Goal: Register for event/course

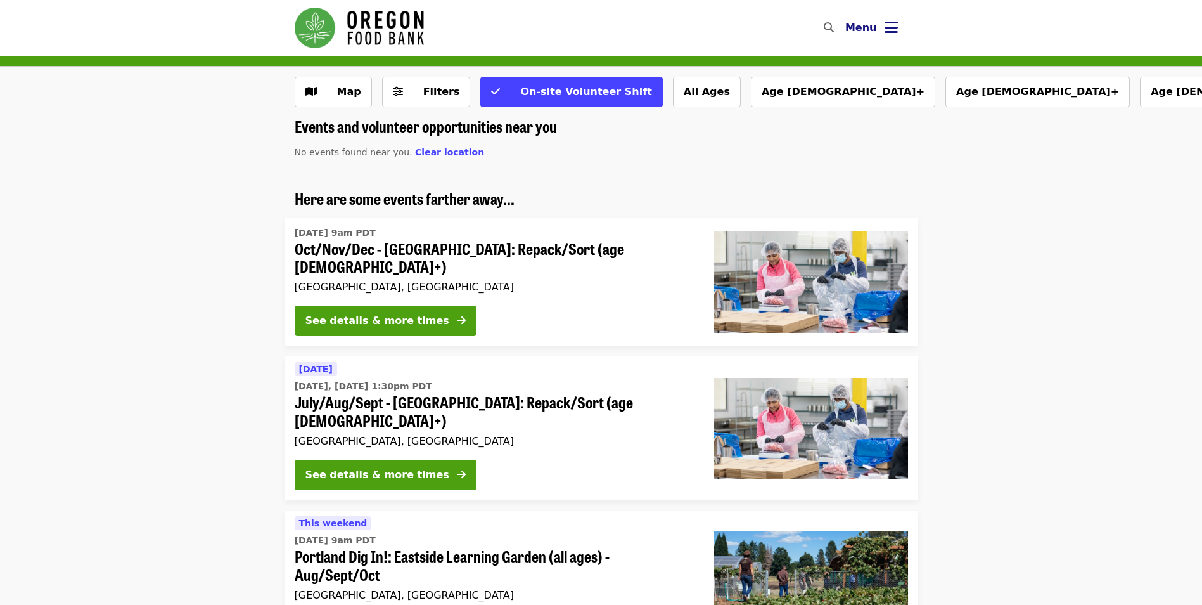
click at [885, 26] on icon "bars icon" at bounding box center [891, 27] width 13 height 18
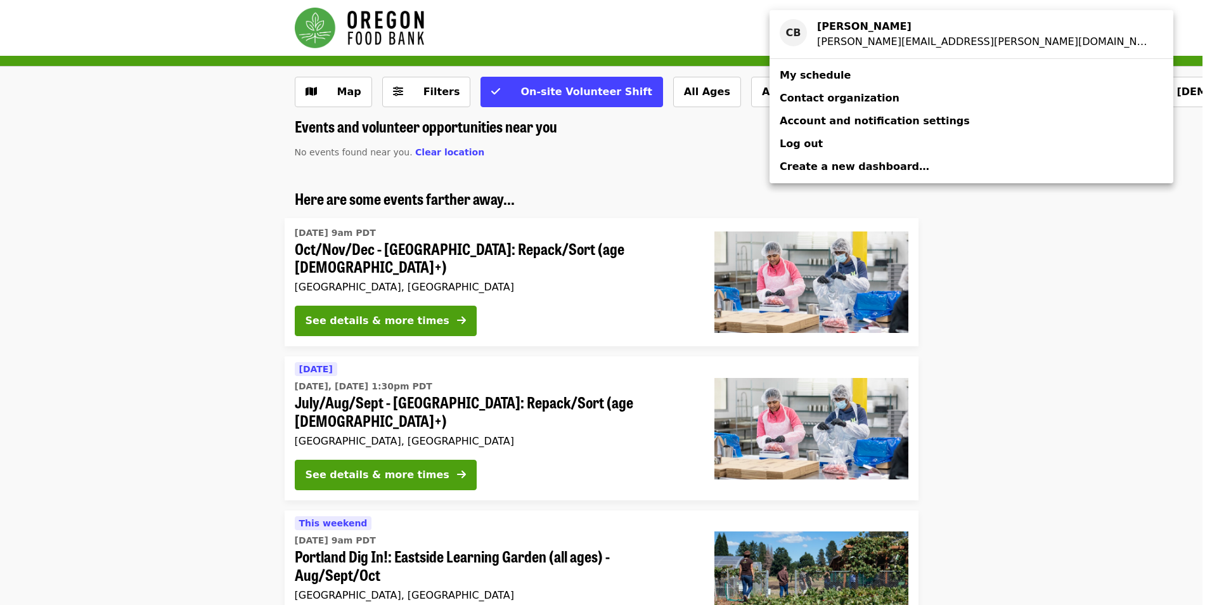
click at [800, 75] on span "My schedule" at bounding box center [814, 75] width 71 height 12
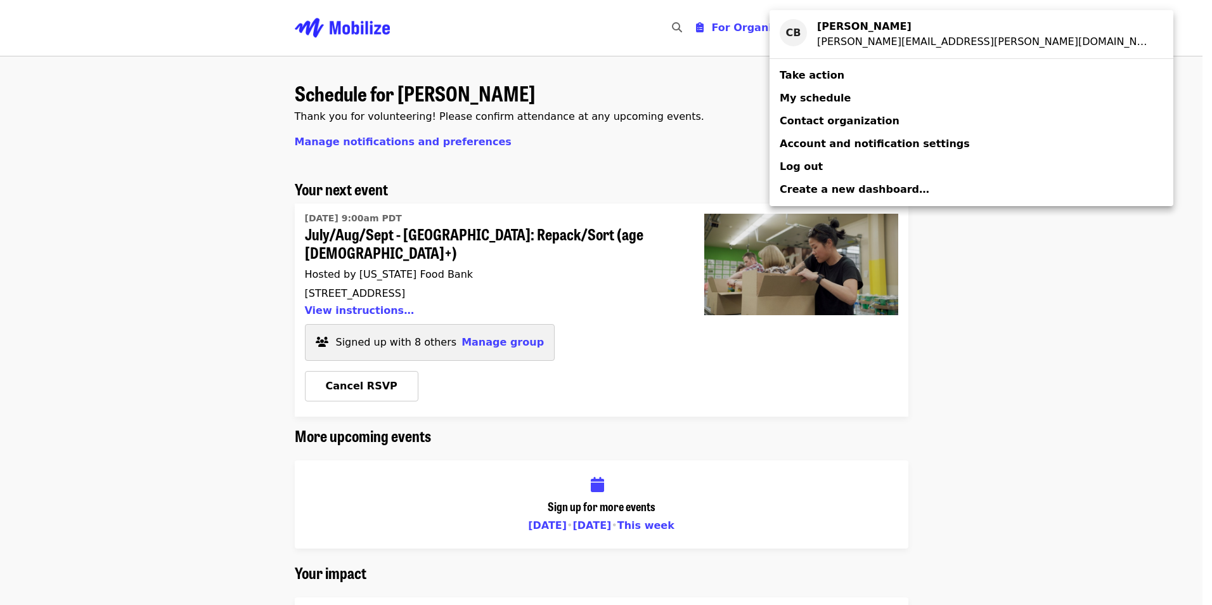
click at [473, 320] on div "Account menu" at bounding box center [606, 302] width 1212 height 605
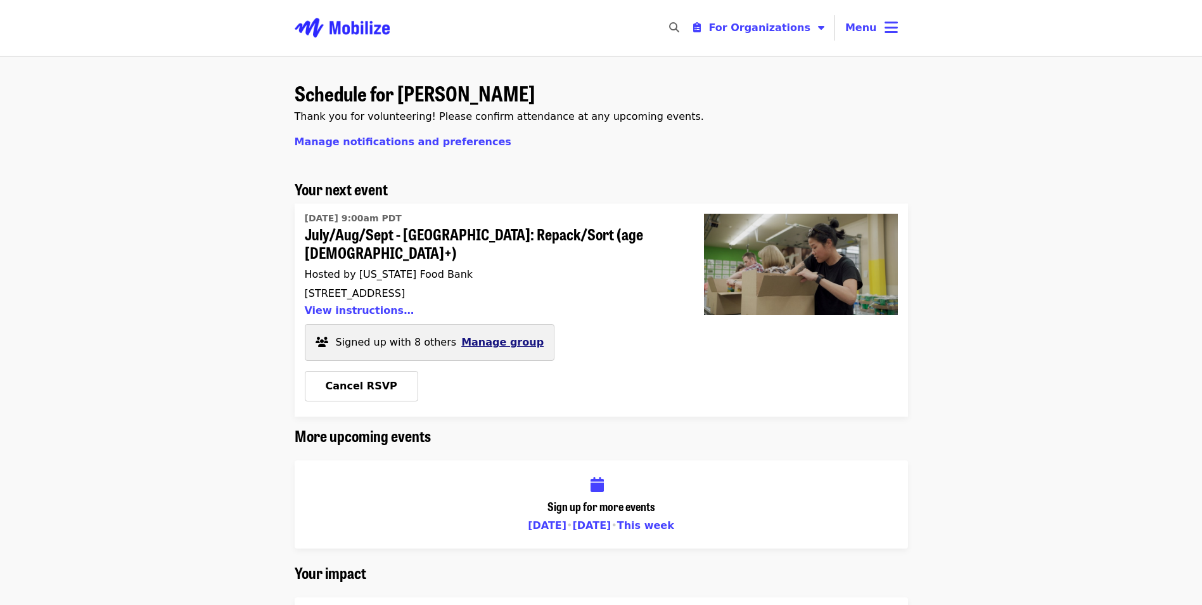
click at [477, 336] on span "Manage group" at bounding box center [502, 342] width 82 height 12
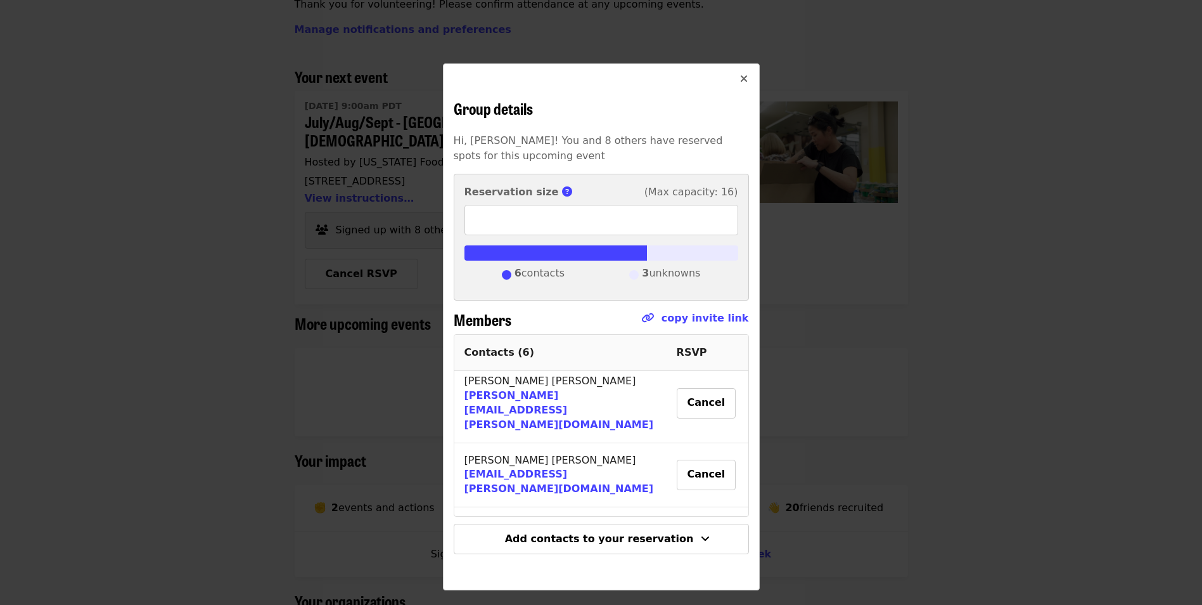
scroll to position [127, 0]
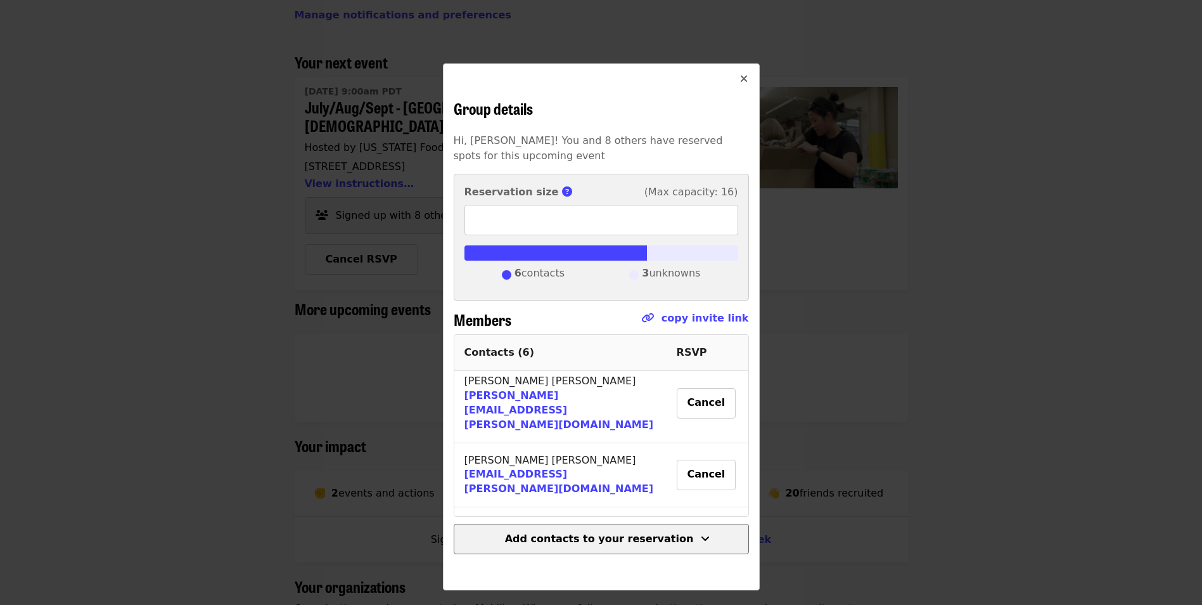
click at [645, 543] on span "Add contacts to your reservation" at bounding box center [599, 538] width 189 height 12
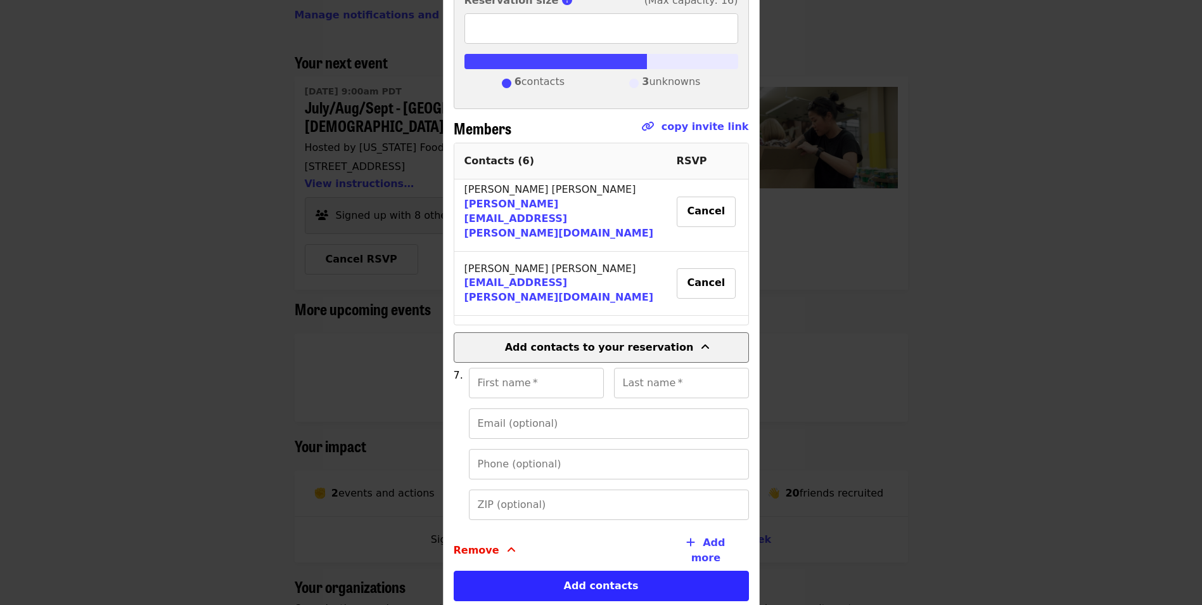
scroll to position [264, 0]
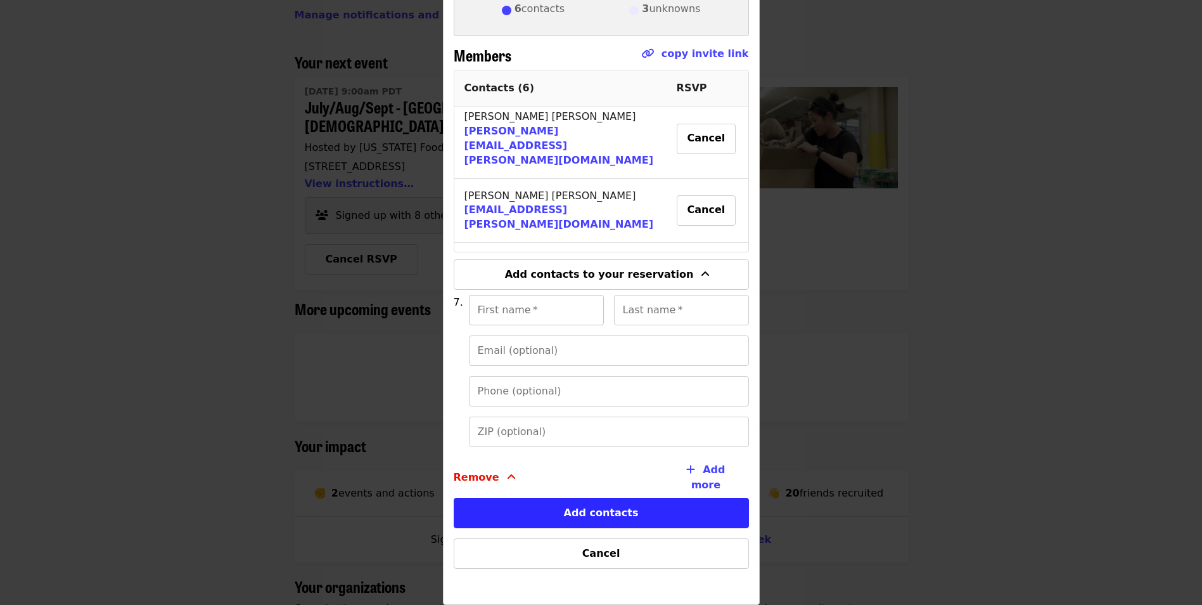
click at [494, 316] on input "First name   *" at bounding box center [536, 310] width 135 height 30
type input "******"
type input "*********"
click at [475, 349] on input "Email (optional)" at bounding box center [609, 350] width 280 height 30
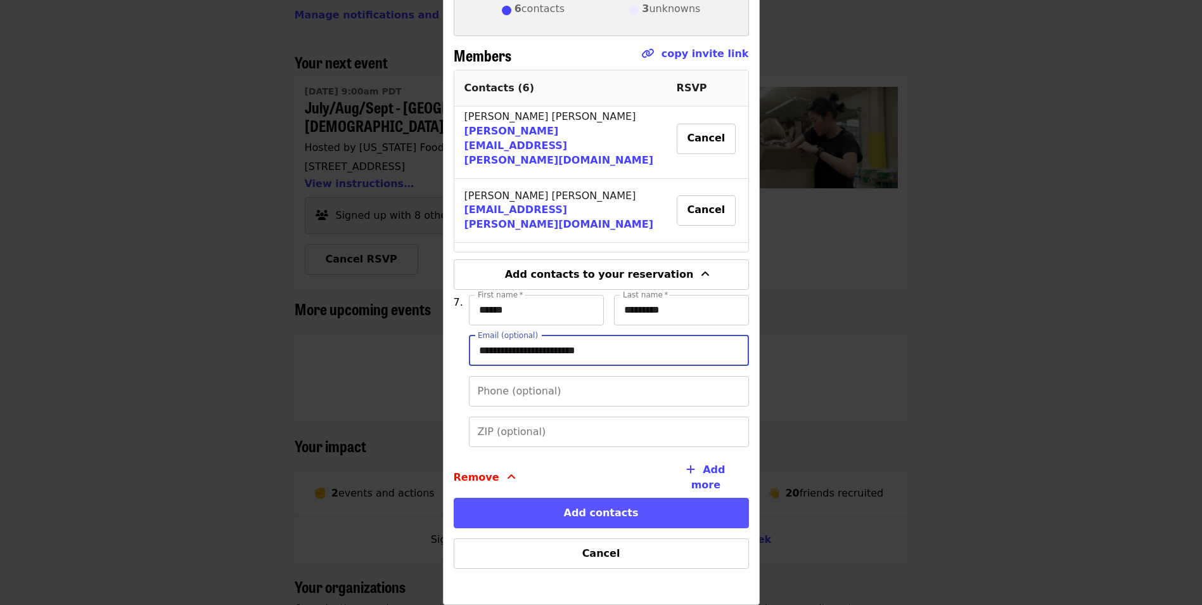
type input "**********"
click at [591, 510] on button "Add contacts" at bounding box center [601, 512] width 295 height 30
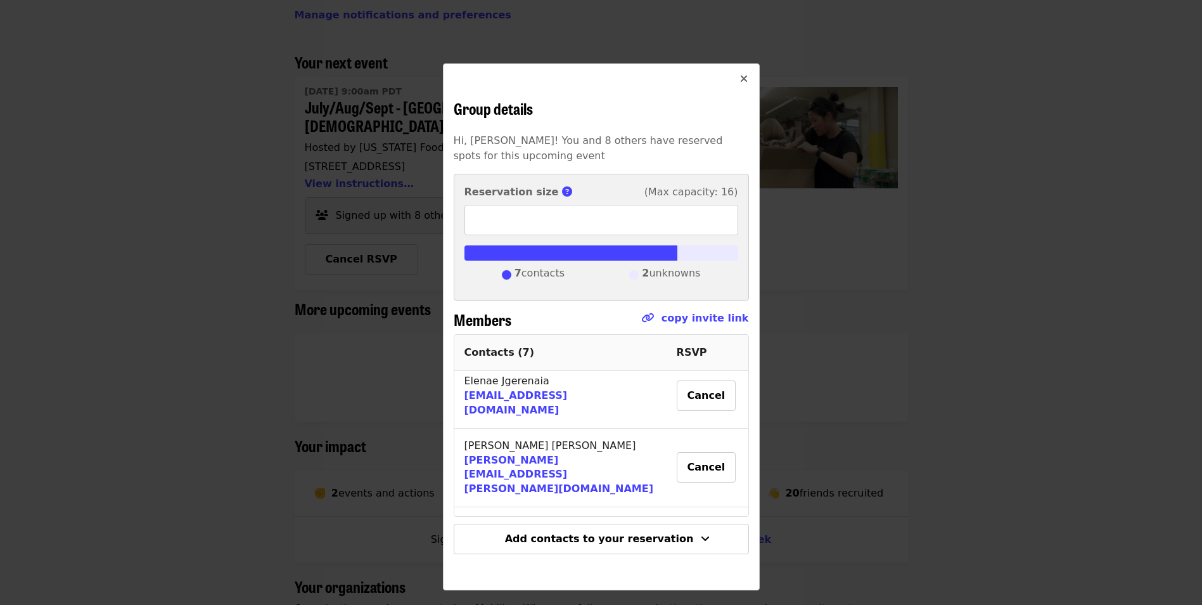
scroll to position [306, 0]
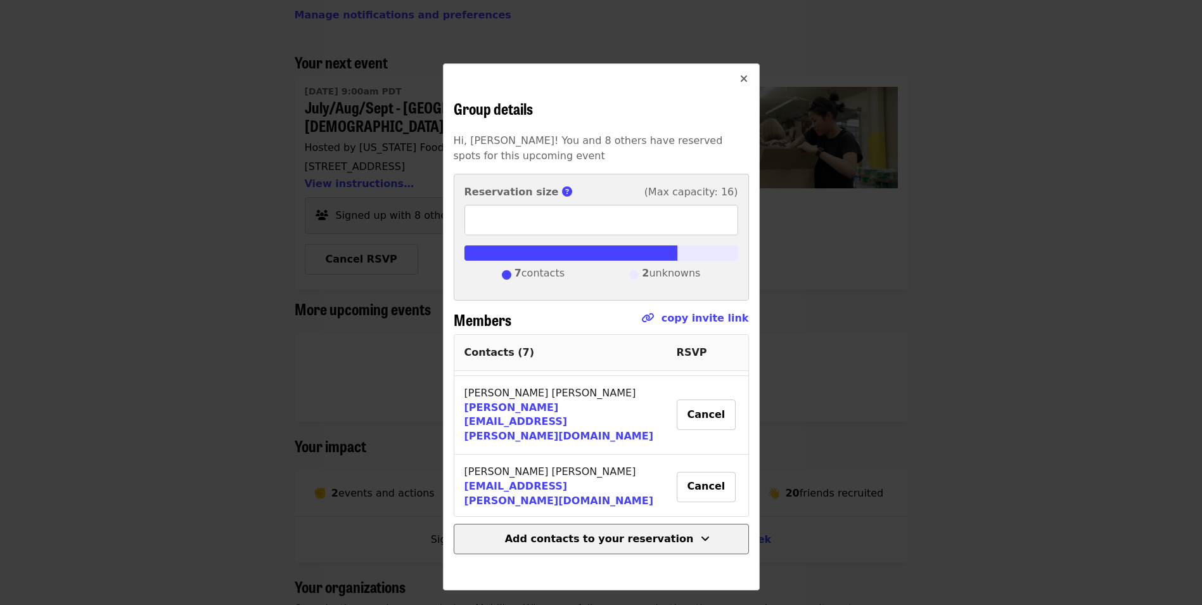
click at [608, 541] on span "Add contacts to your reservation" at bounding box center [599, 538] width 189 height 12
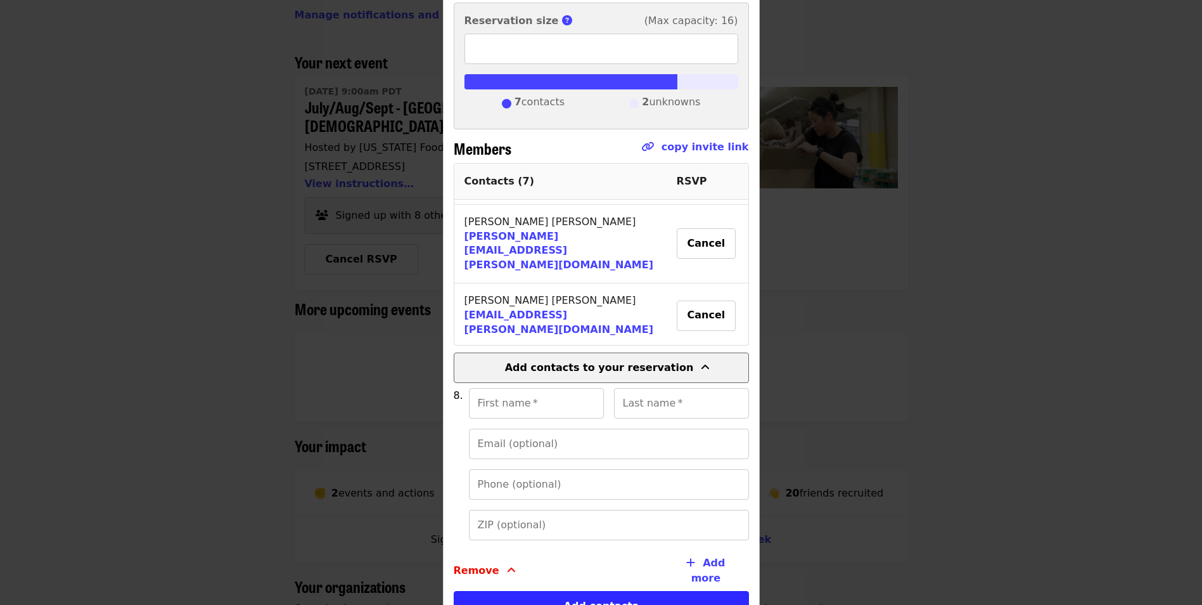
scroll to position [264, 0]
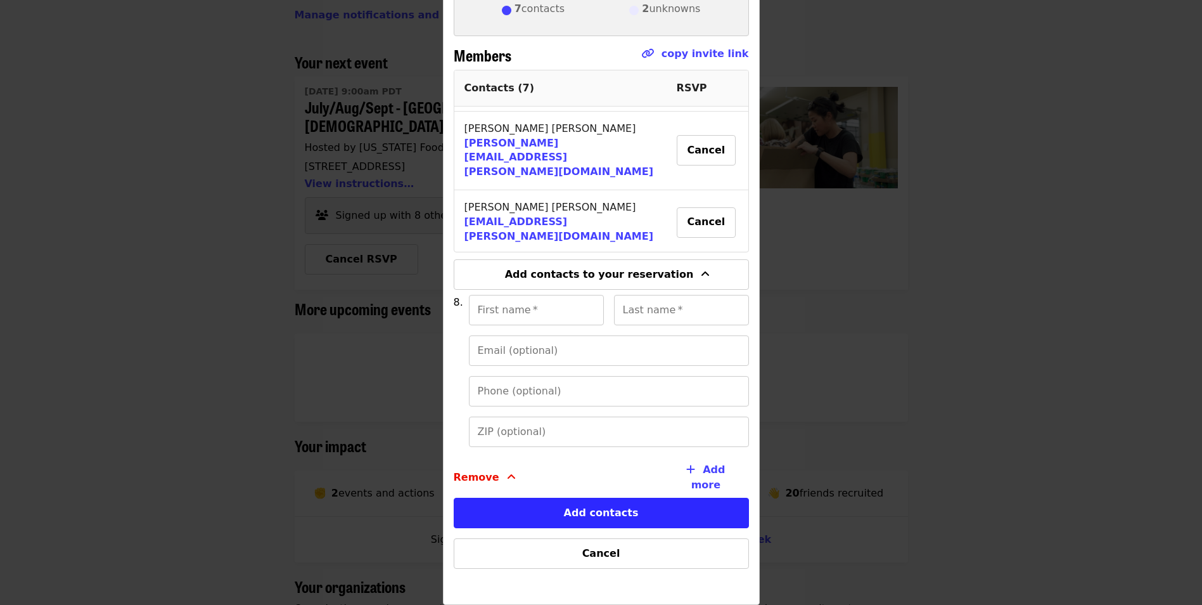
click at [686, 343] on button "Sign Up" at bounding box center [707, 363] width 61 height 41
click at [680, 357] on button "Cancel" at bounding box center [709, 372] width 60 height 30
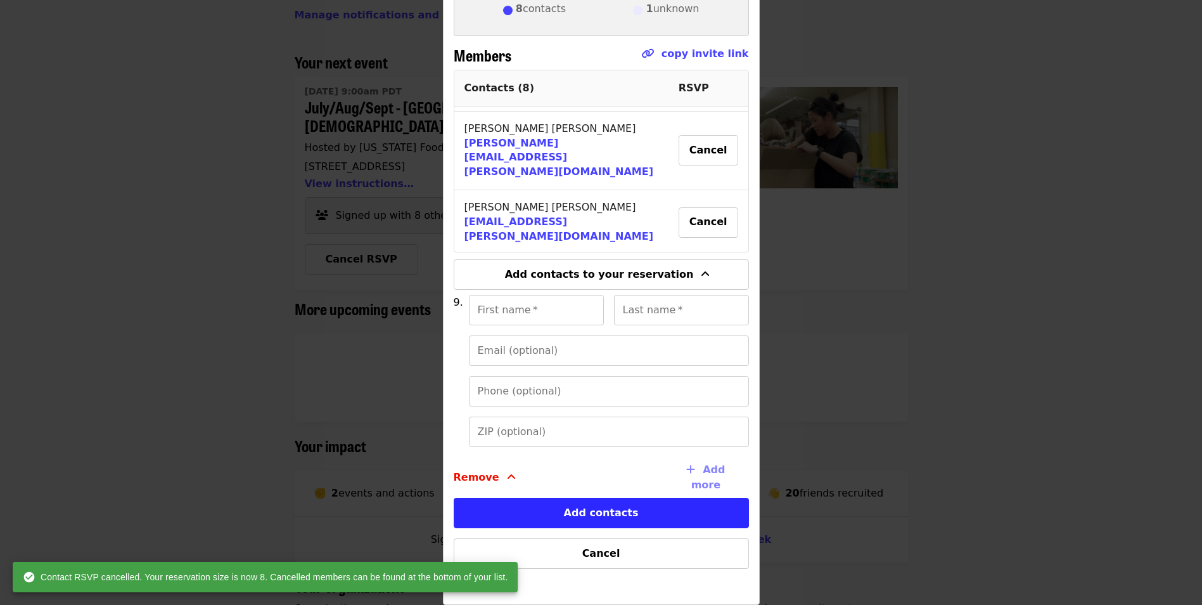
type input "*"
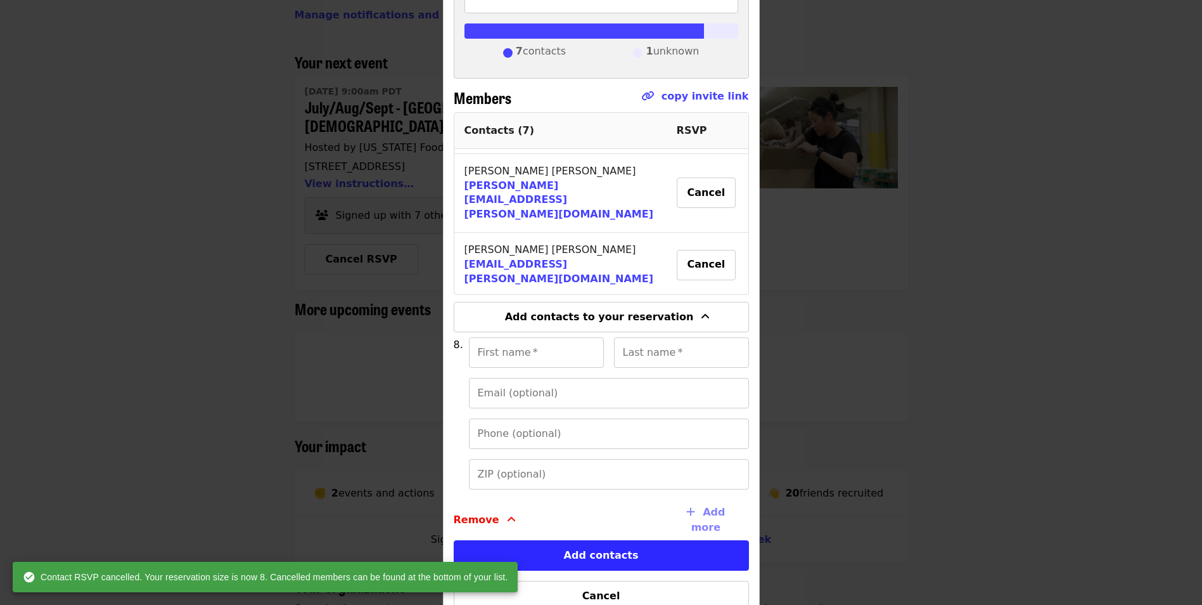
scroll to position [138, 0]
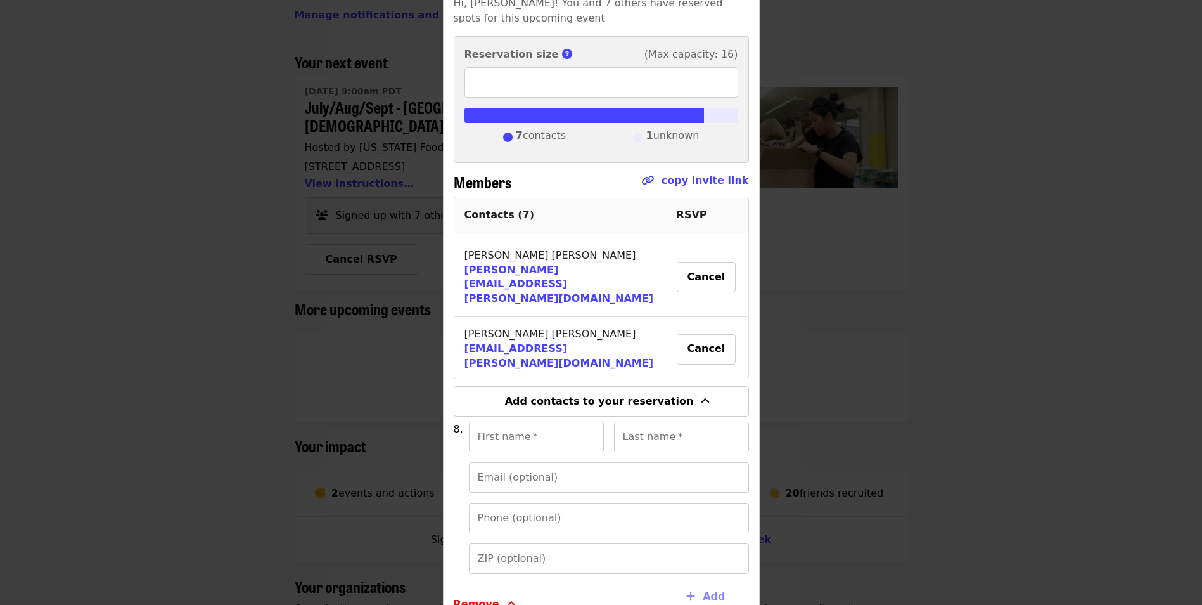
drag, startPoint x: 681, startPoint y: 323, endPoint x: 636, endPoint y: 334, distance: 46.4
click at [636, 460] on td "[PERSON_NAME]" at bounding box center [560, 490] width 212 height 61
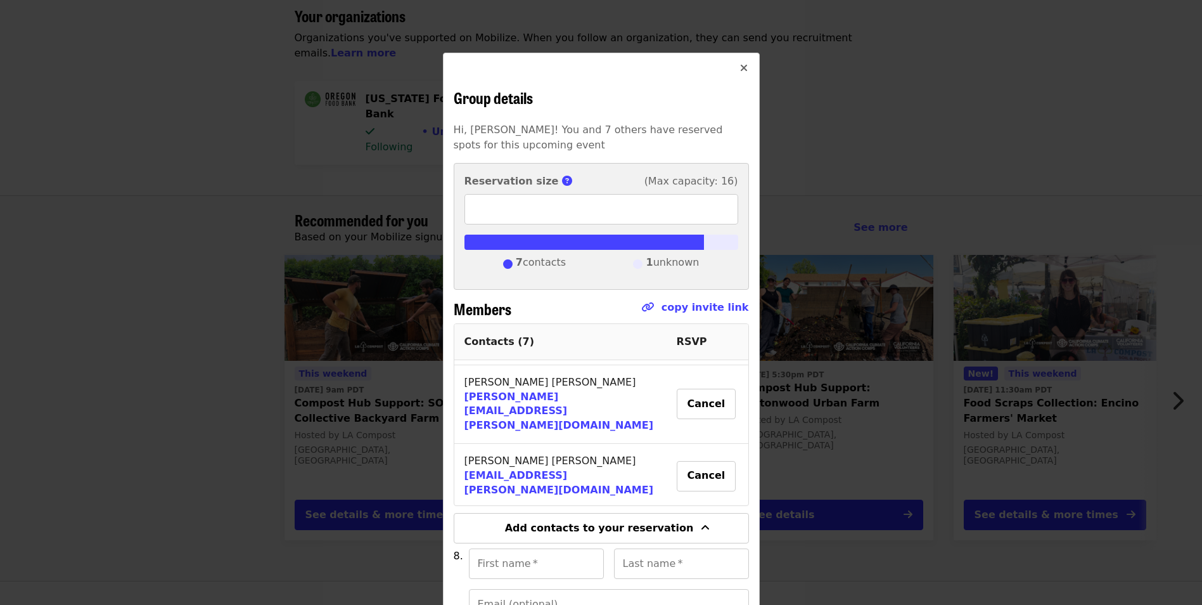
scroll to position [0, 0]
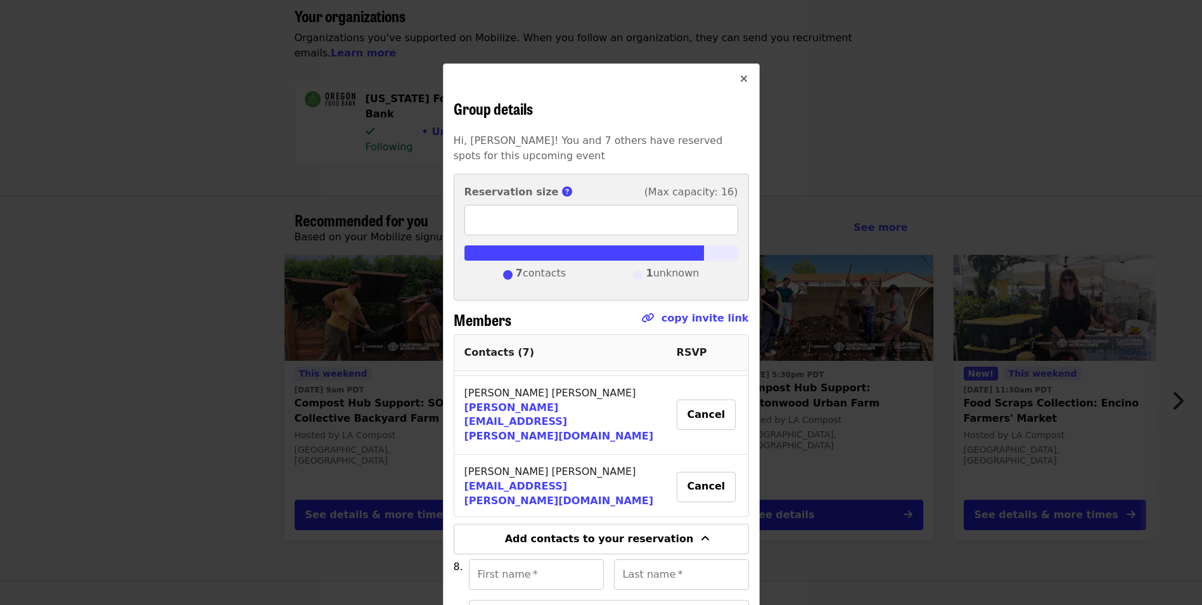
click at [734, 79] on button "Close" at bounding box center [744, 79] width 30 height 30
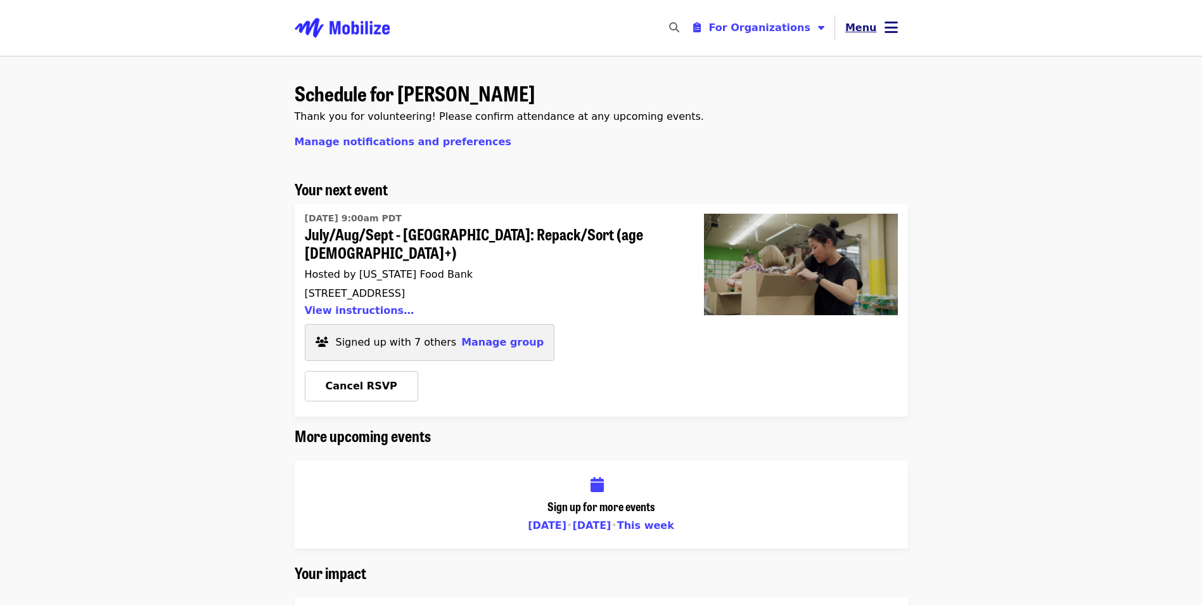
click at [883, 30] on button "Menu" at bounding box center [871, 28] width 73 height 30
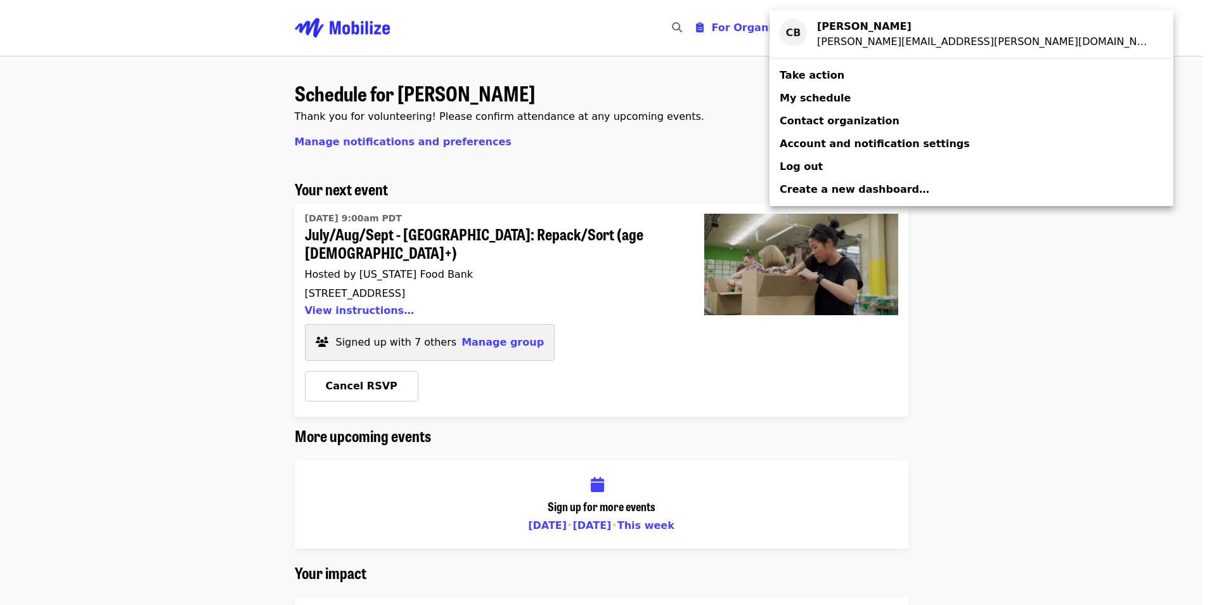
click at [825, 118] on span "Contact organization" at bounding box center [839, 121] width 120 height 12
click at [823, 147] on span "Account and notification settings" at bounding box center [874, 144] width 190 height 12
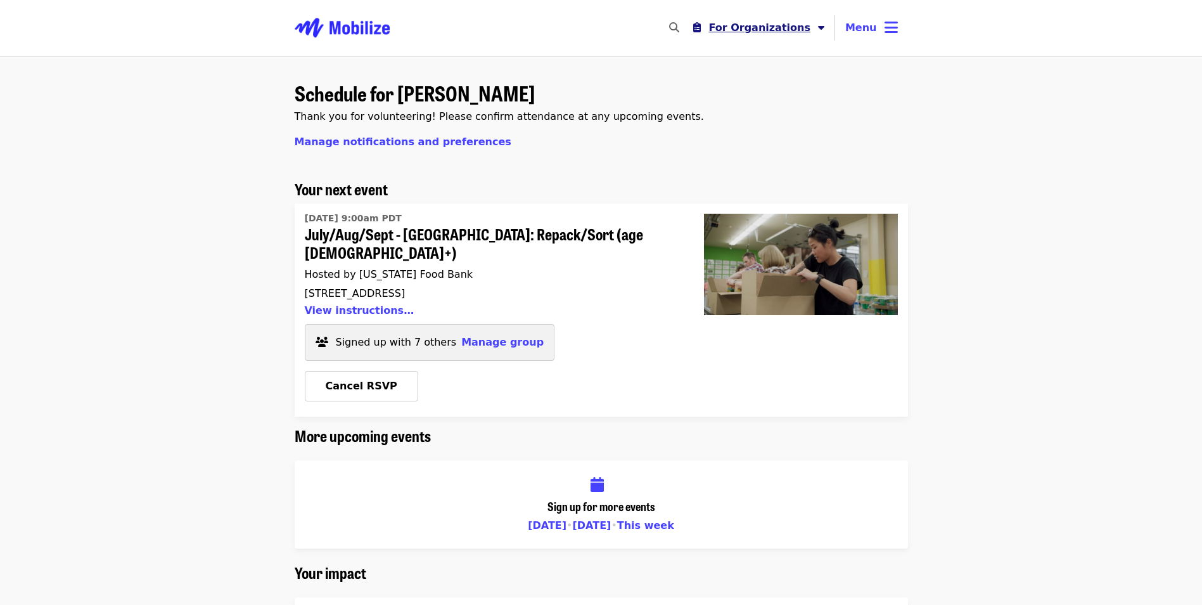
click at [824, 34] on icon "caret-down icon" at bounding box center [821, 28] width 6 height 12
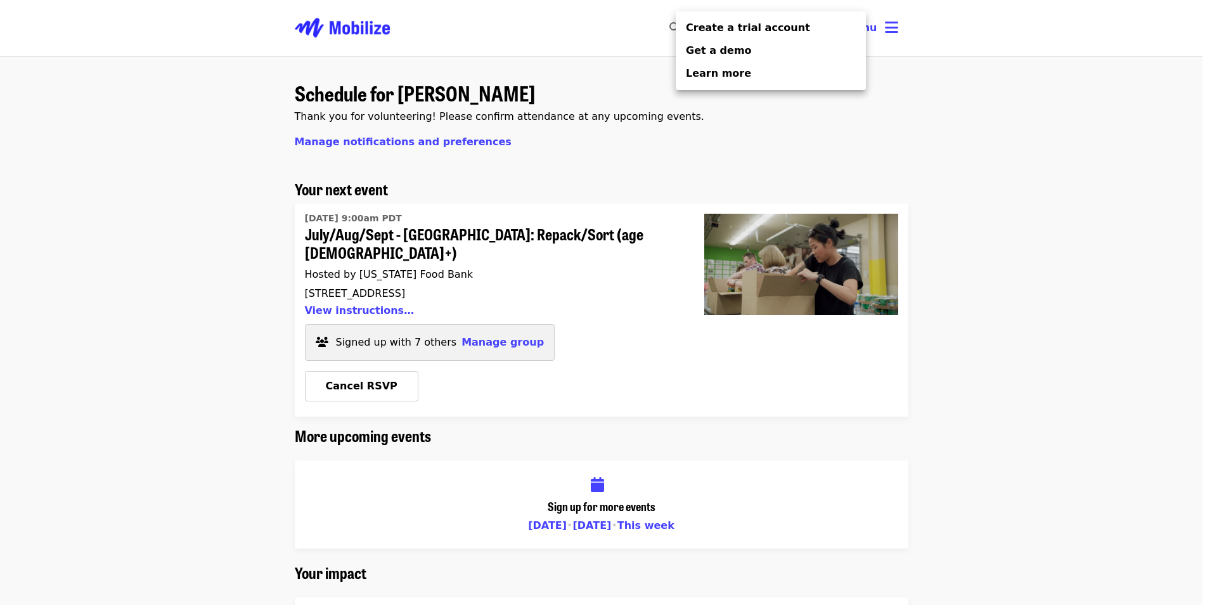
click at [941, 70] on div "Organizer Menu" at bounding box center [606, 302] width 1212 height 605
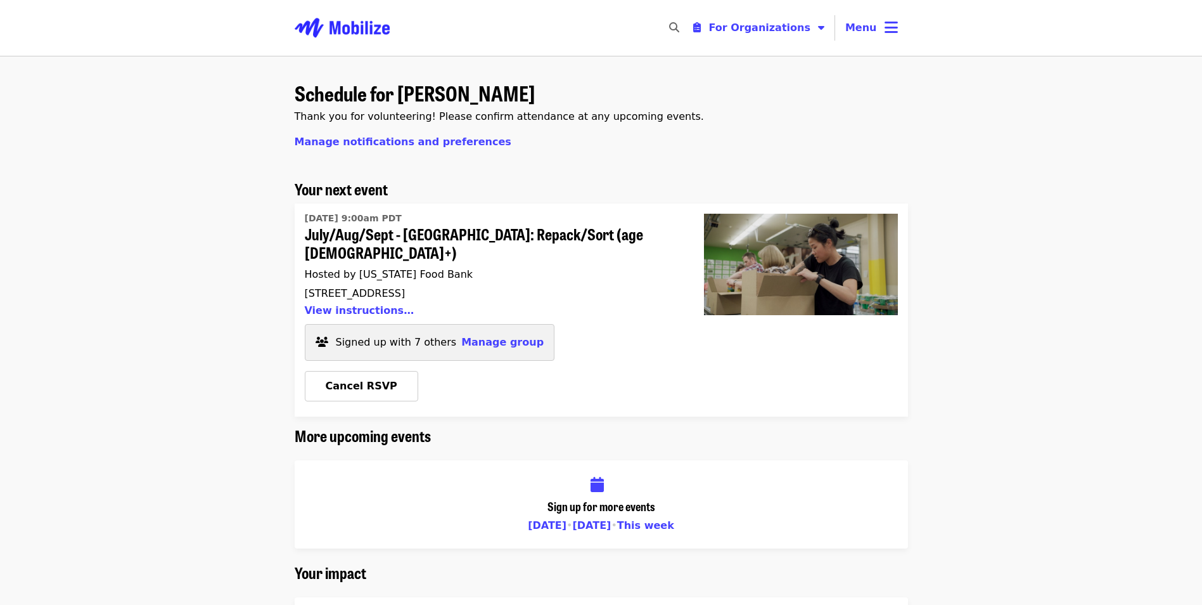
click at [897, 36] on icon "bars icon" at bounding box center [891, 27] width 13 height 18
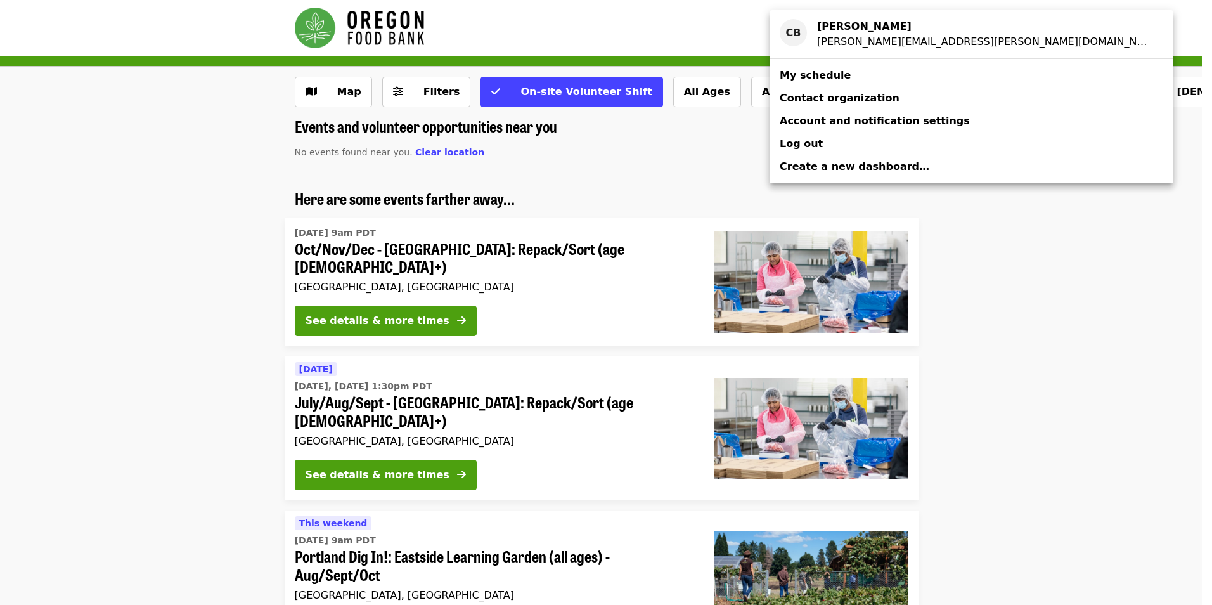
click at [406, 36] on div "Account menu" at bounding box center [606, 302] width 1212 height 605
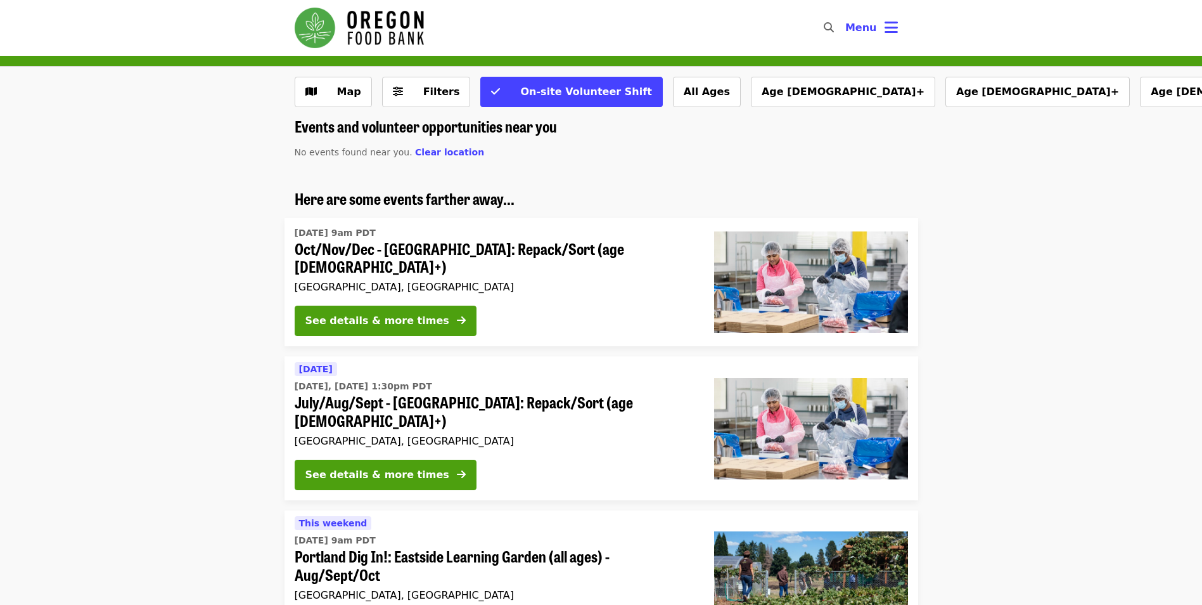
click at [404, 29] on img "Main navigation" at bounding box center [359, 28] width 129 height 41
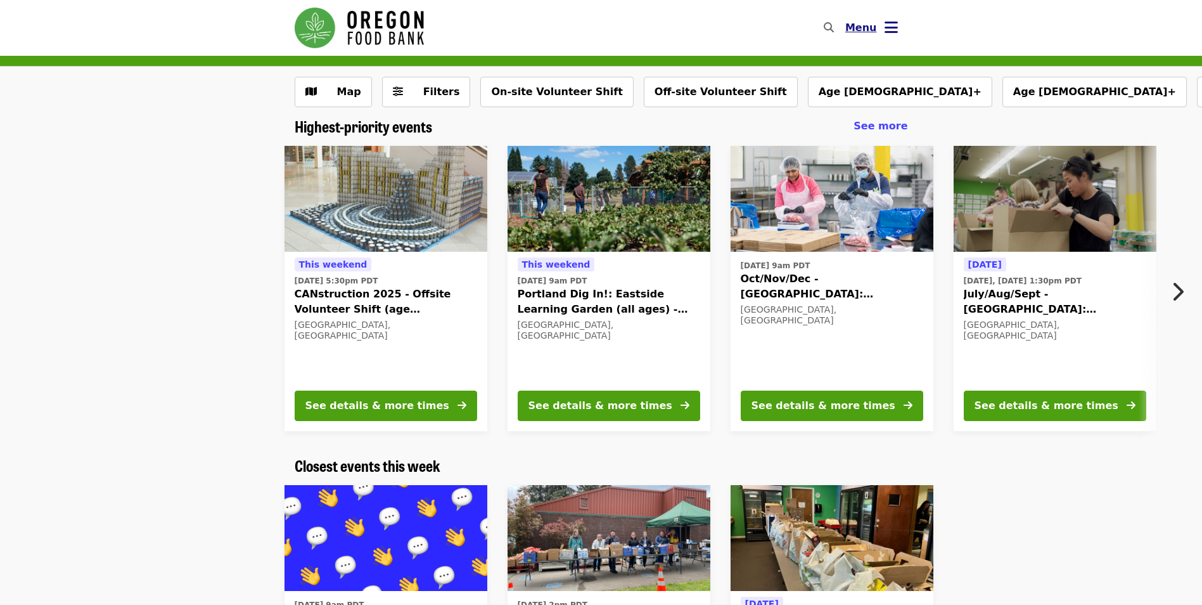
click at [899, 36] on button "Menu" at bounding box center [871, 28] width 73 height 30
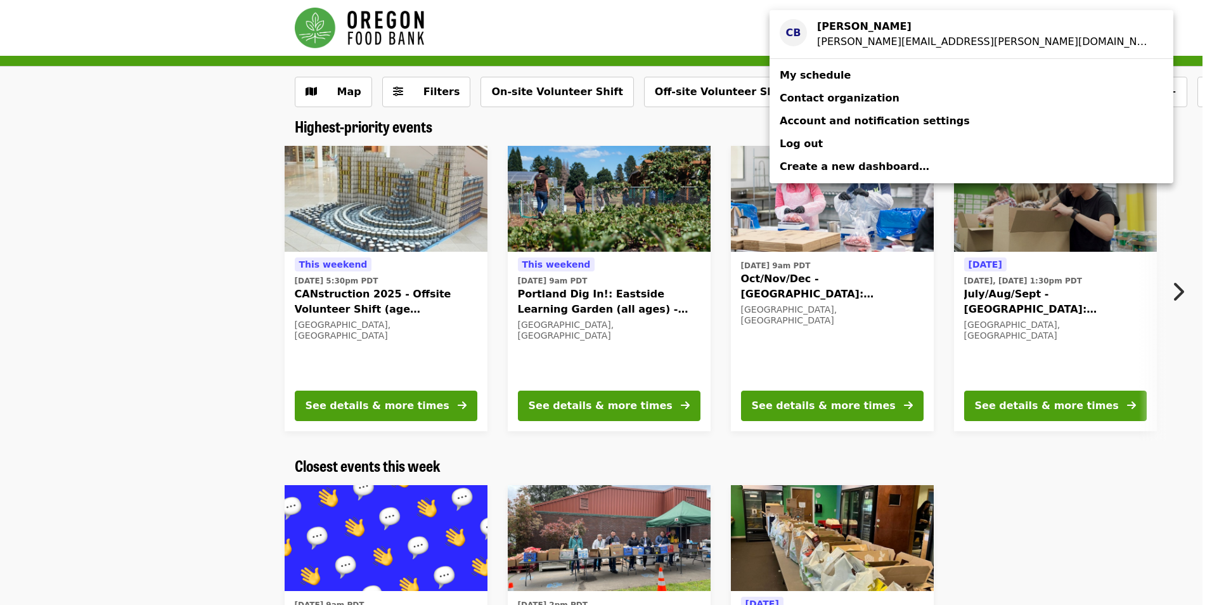
click at [976, 24] on link "CB [PERSON_NAME] [PERSON_NAME][EMAIL_ADDRESS][PERSON_NAME][DOMAIN_NAME]" at bounding box center [971, 34] width 404 height 38
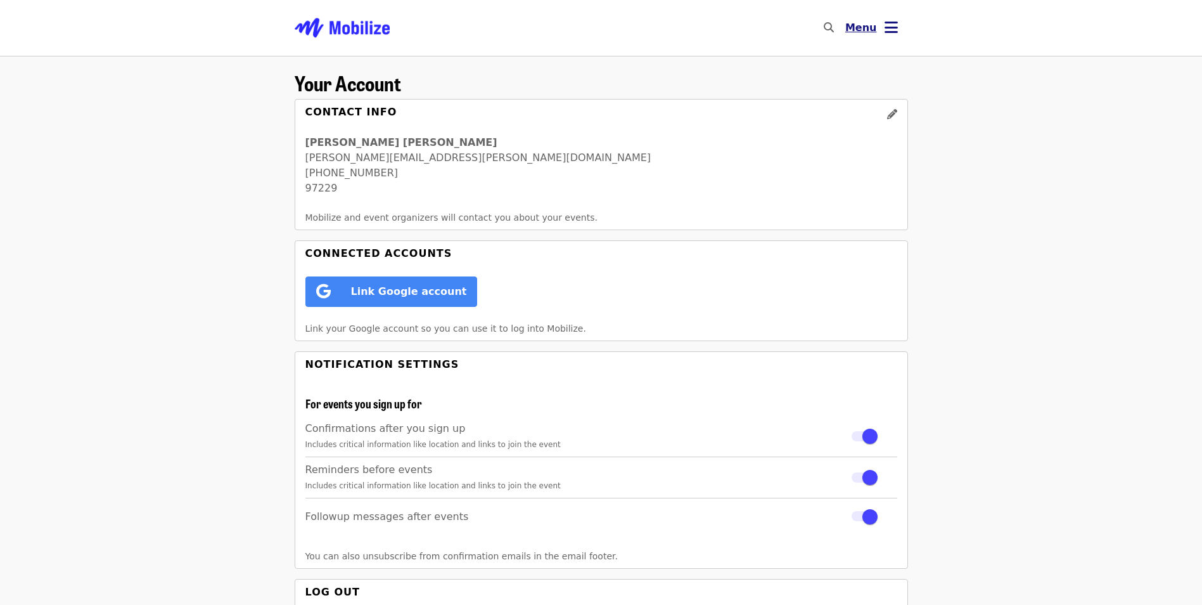
click at [857, 23] on span "Menu" at bounding box center [861, 28] width 32 height 12
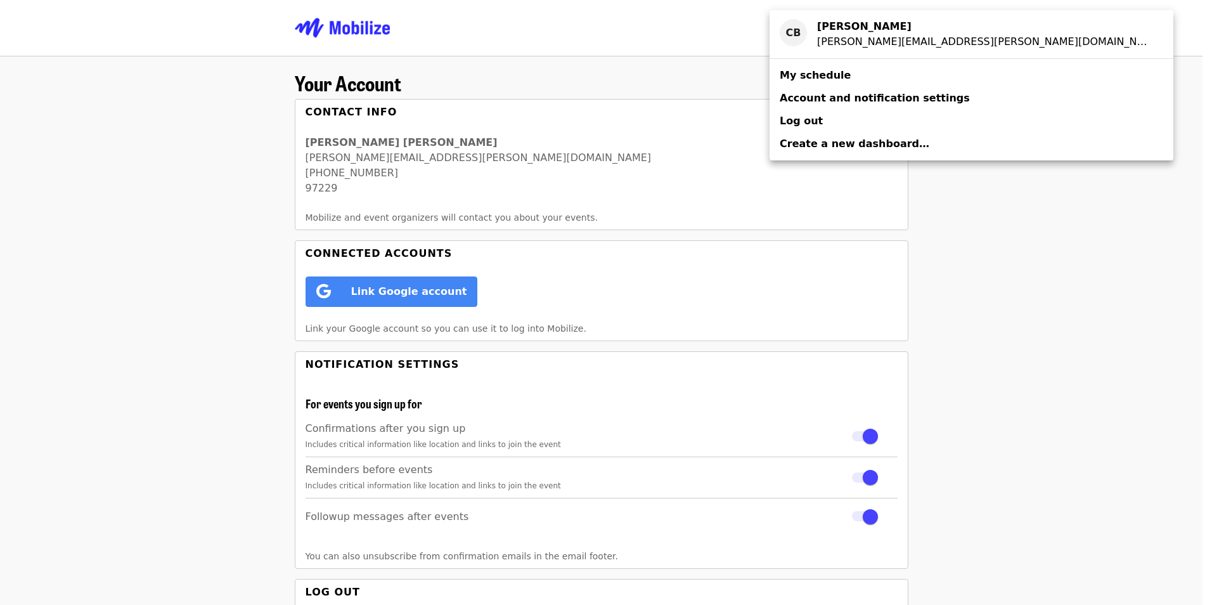
click at [1013, 244] on div "Account menu" at bounding box center [606, 302] width 1212 height 605
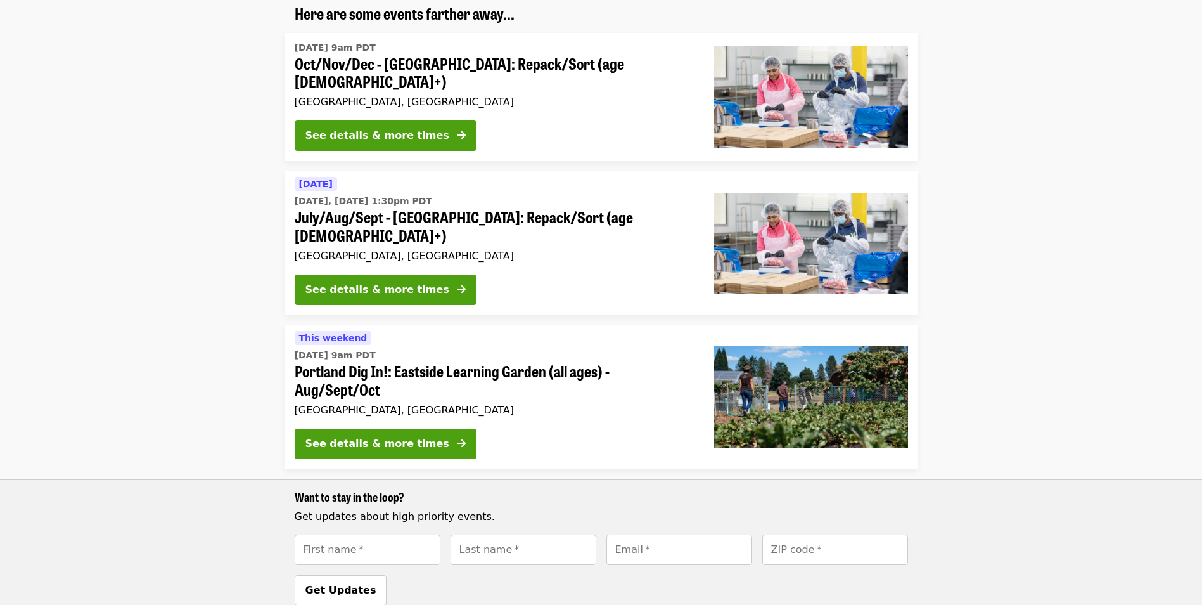
scroll to position [190, 0]
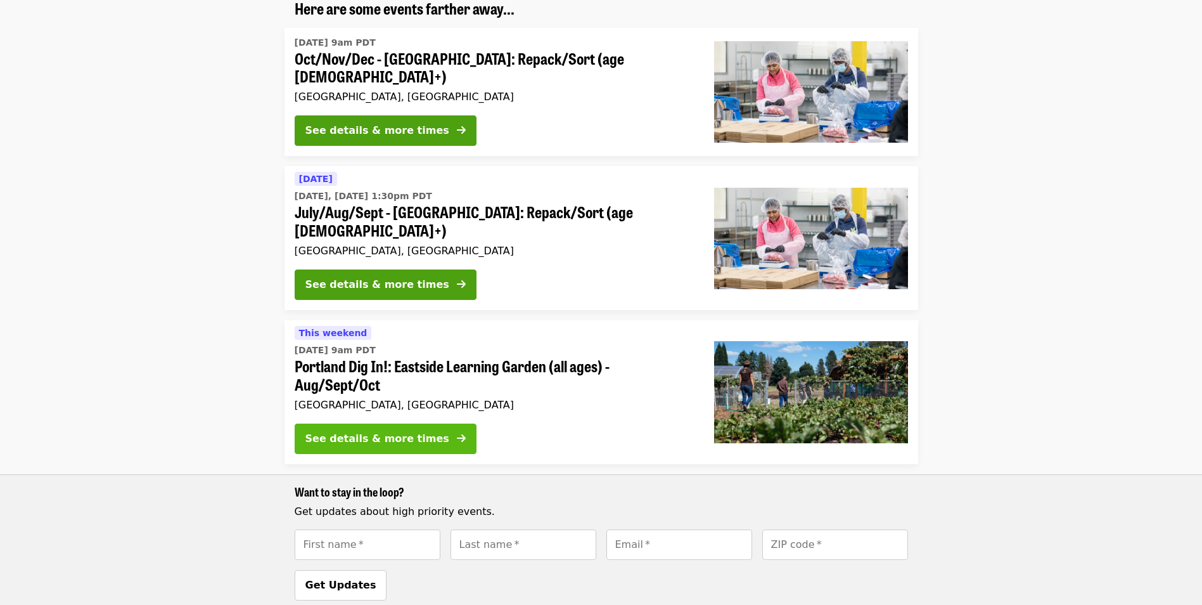
click at [333, 431] on div "See details & more times" at bounding box center [377, 438] width 144 height 15
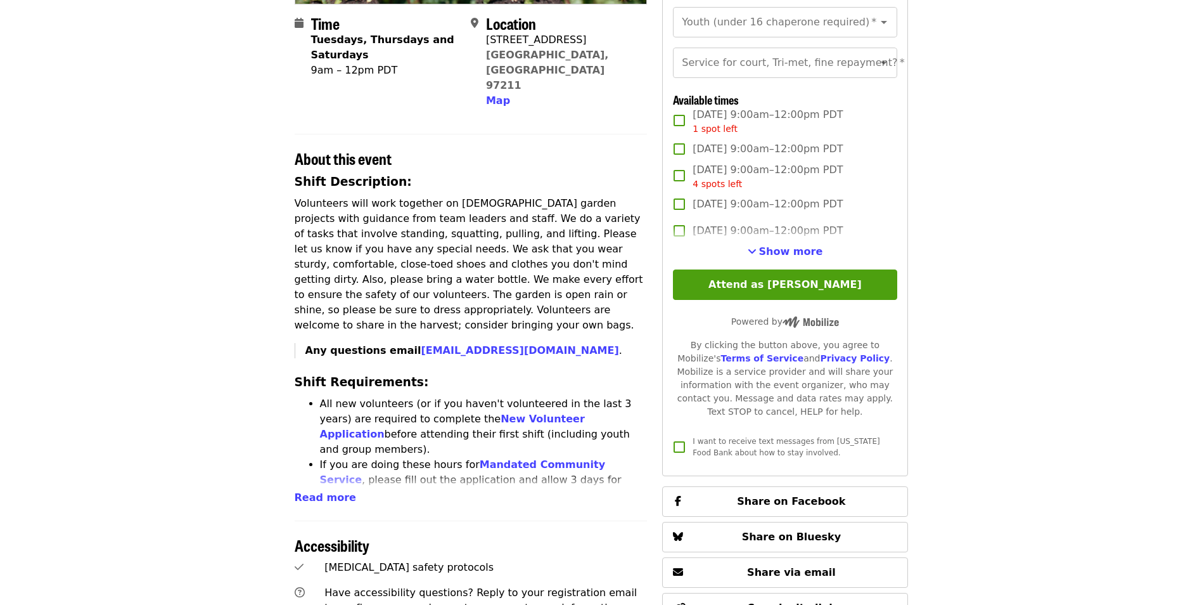
scroll to position [380, 0]
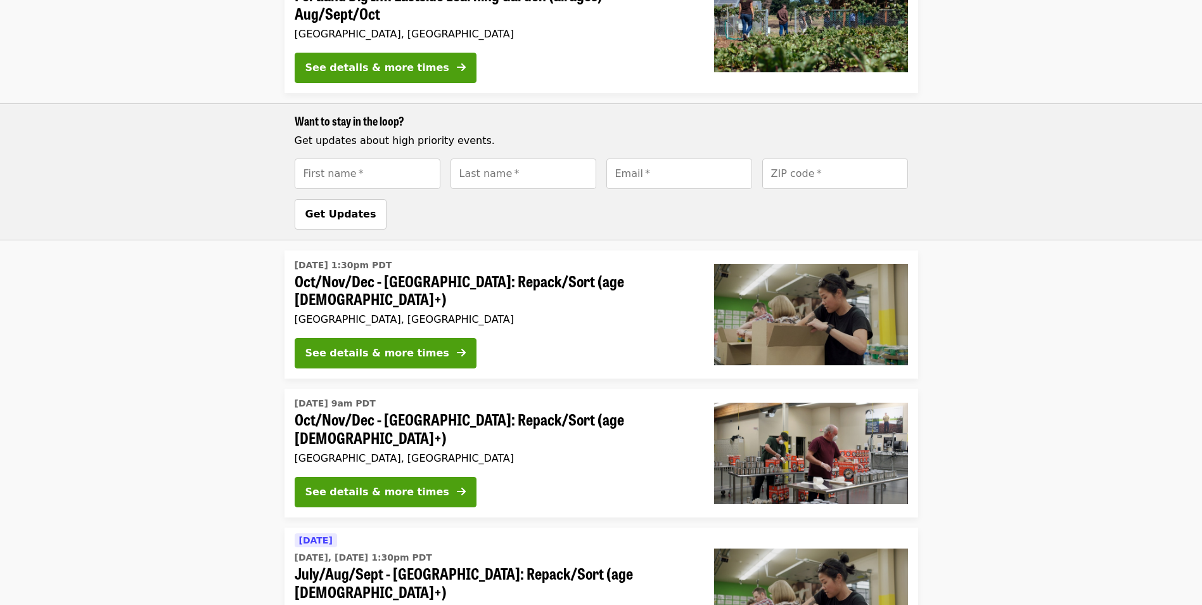
scroll to position [570, 0]
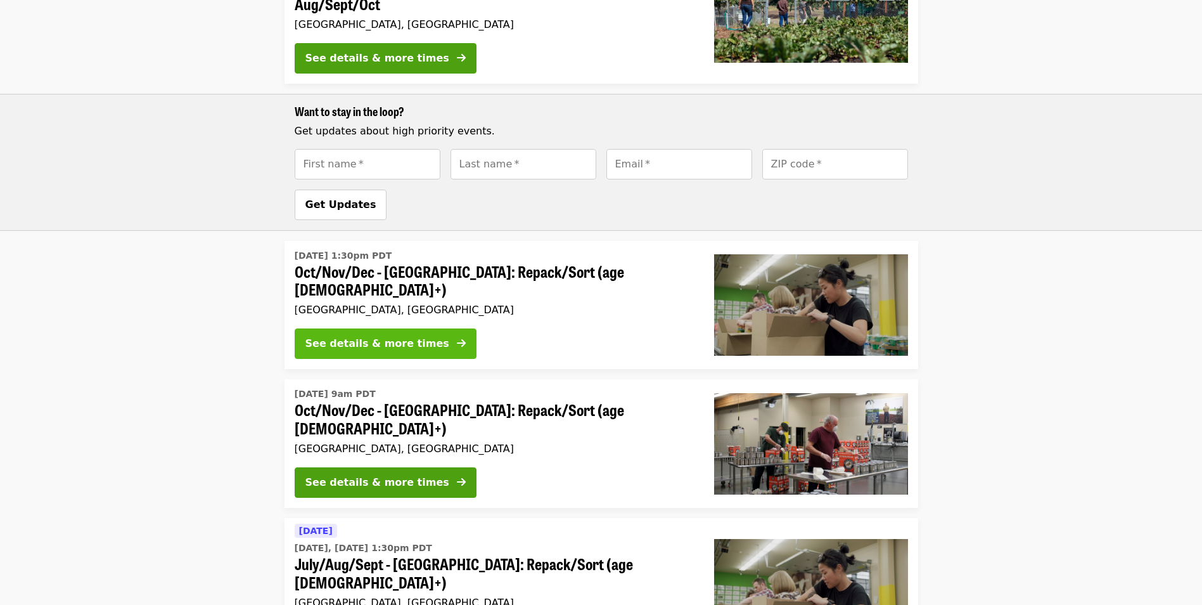
click at [354, 336] on div "See details & more times" at bounding box center [377, 343] width 144 height 15
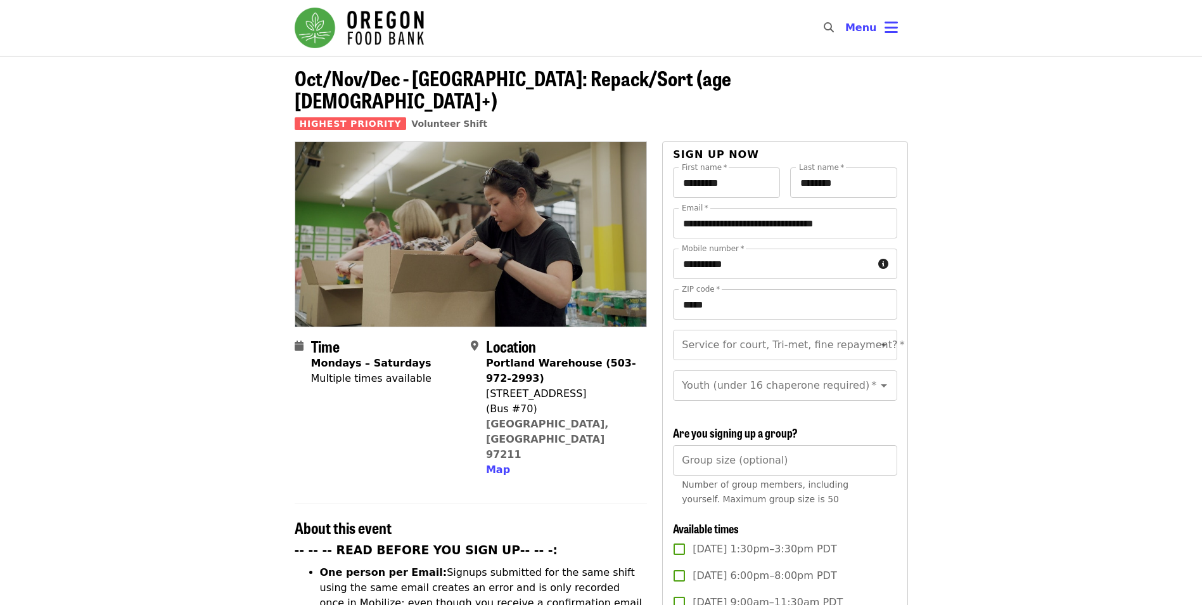
click at [400, 82] on span "Oct/Nov/Dec - [GEOGRAPHIC_DATA]: Repack/Sort (age [DEMOGRAPHIC_DATA]+)" at bounding box center [513, 89] width 437 height 52
click at [370, 117] on span "Highest Priority" at bounding box center [351, 123] width 112 height 13
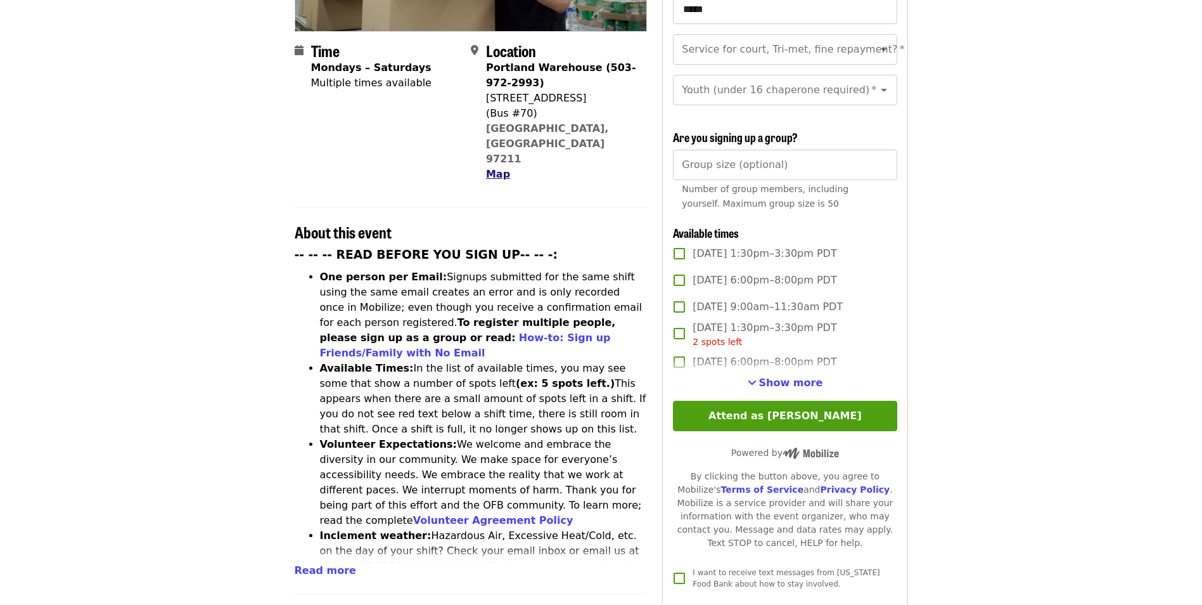
scroll to position [317, 0]
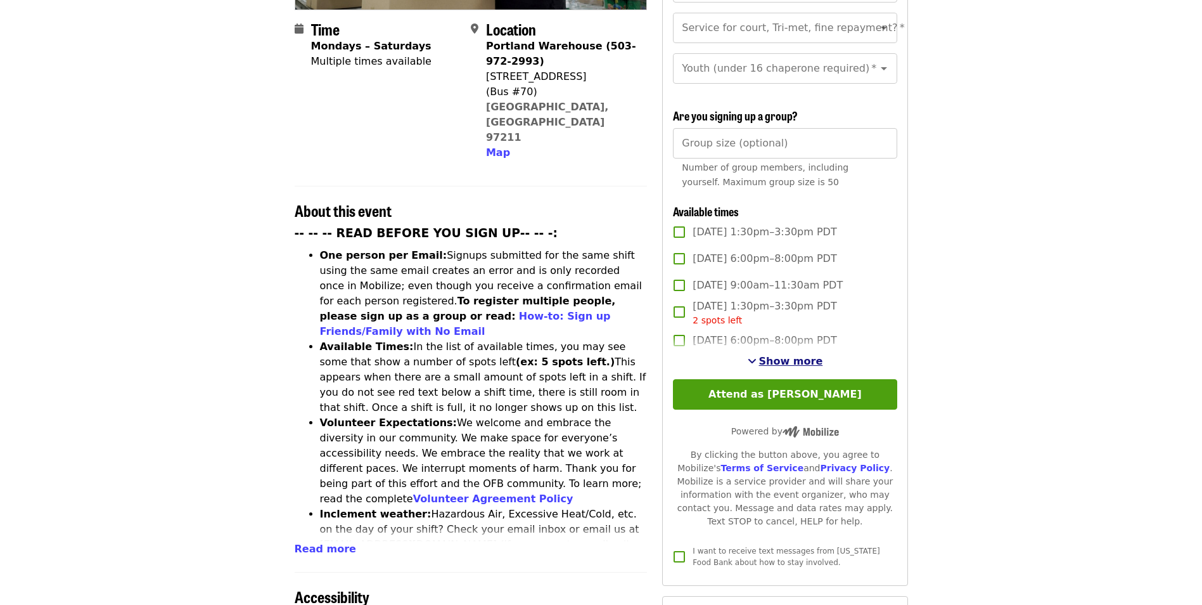
click at [789, 355] on span "Show more" at bounding box center [791, 361] width 64 height 12
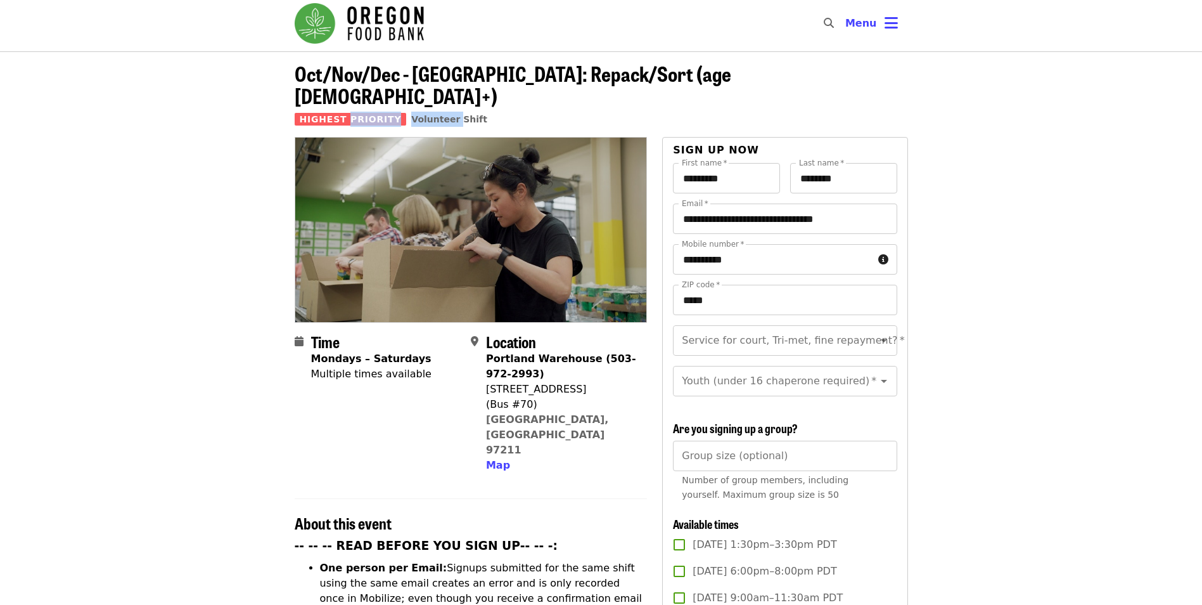
scroll to position [0, 0]
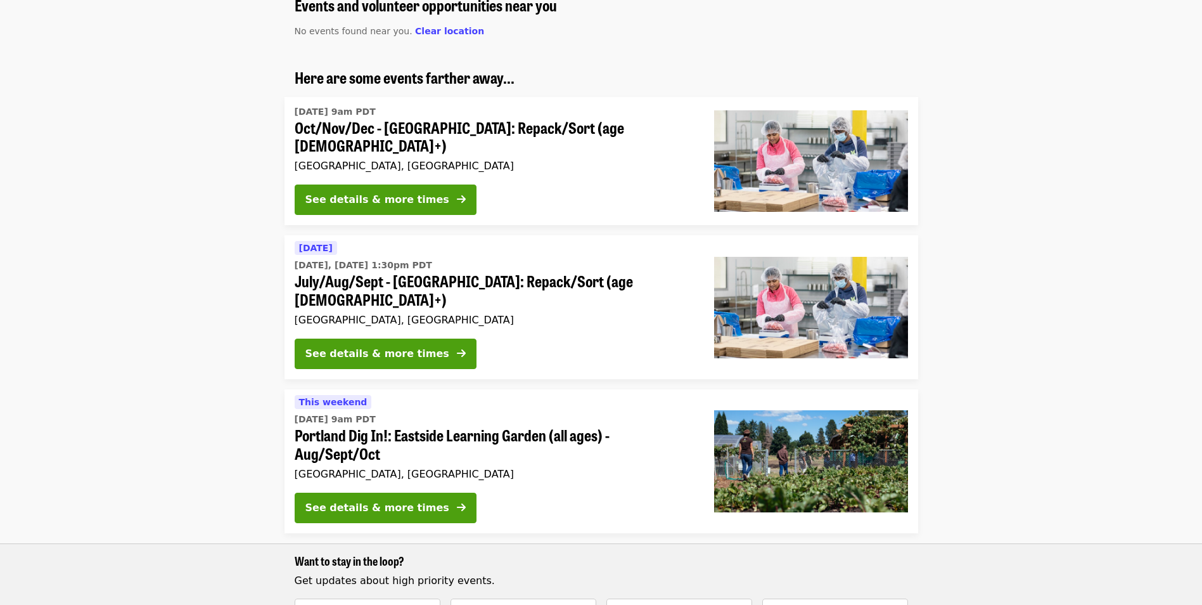
scroll to position [63, 0]
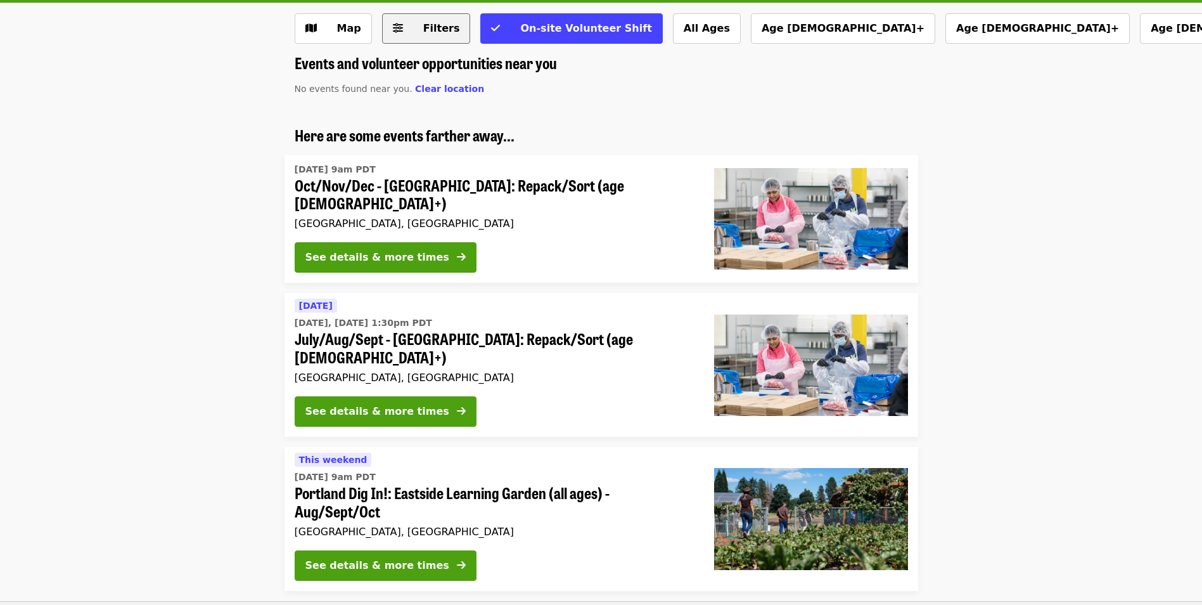
click at [419, 34] on span "Filters" at bounding box center [435, 28] width 49 height 15
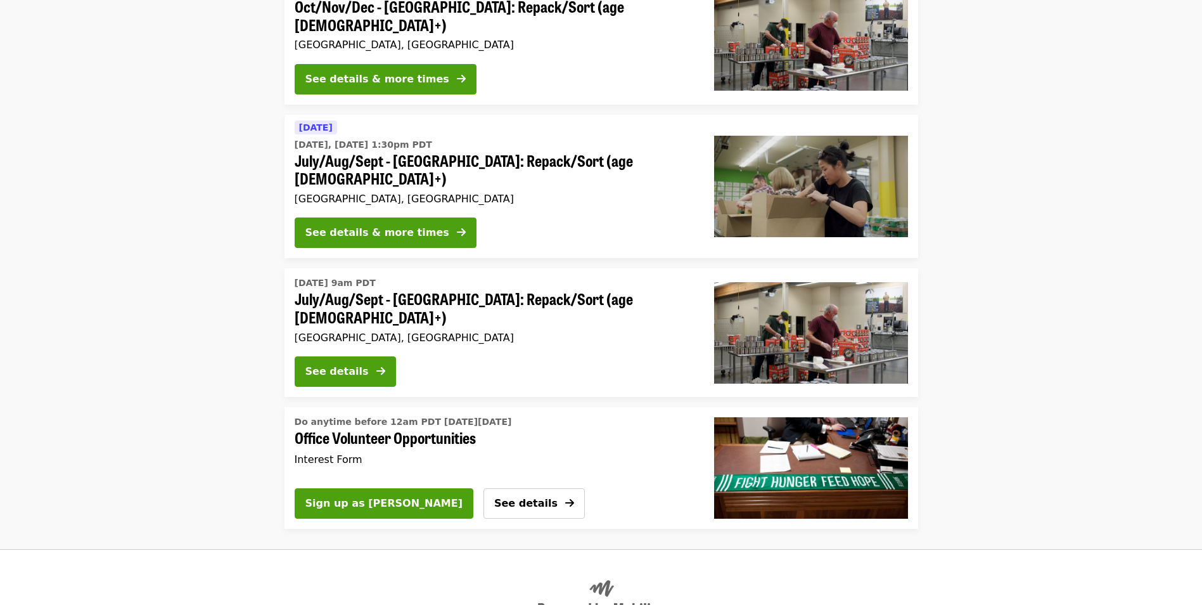
scroll to position [1648, 0]
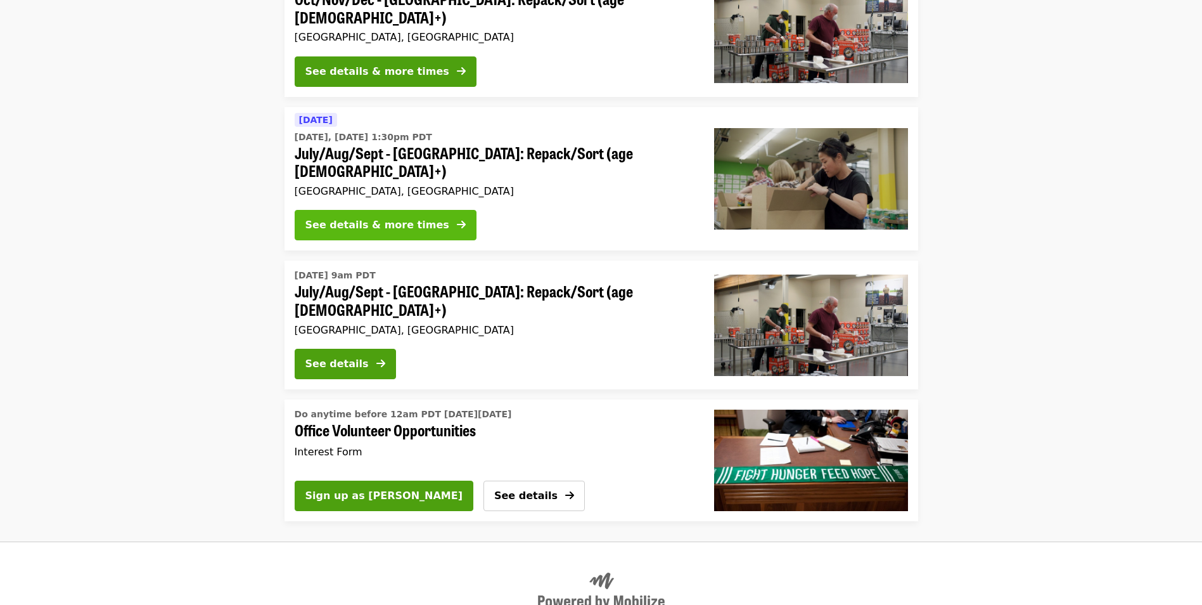
click at [362, 217] on div "See details & more times" at bounding box center [377, 224] width 144 height 15
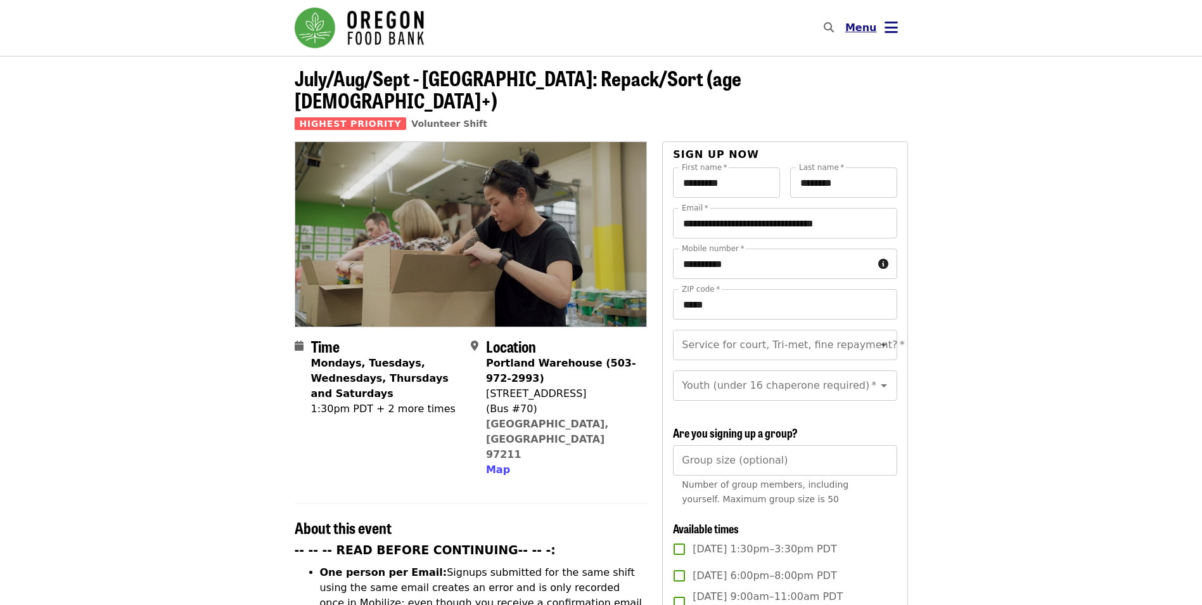
click at [857, 27] on span "Menu" at bounding box center [861, 28] width 32 height 12
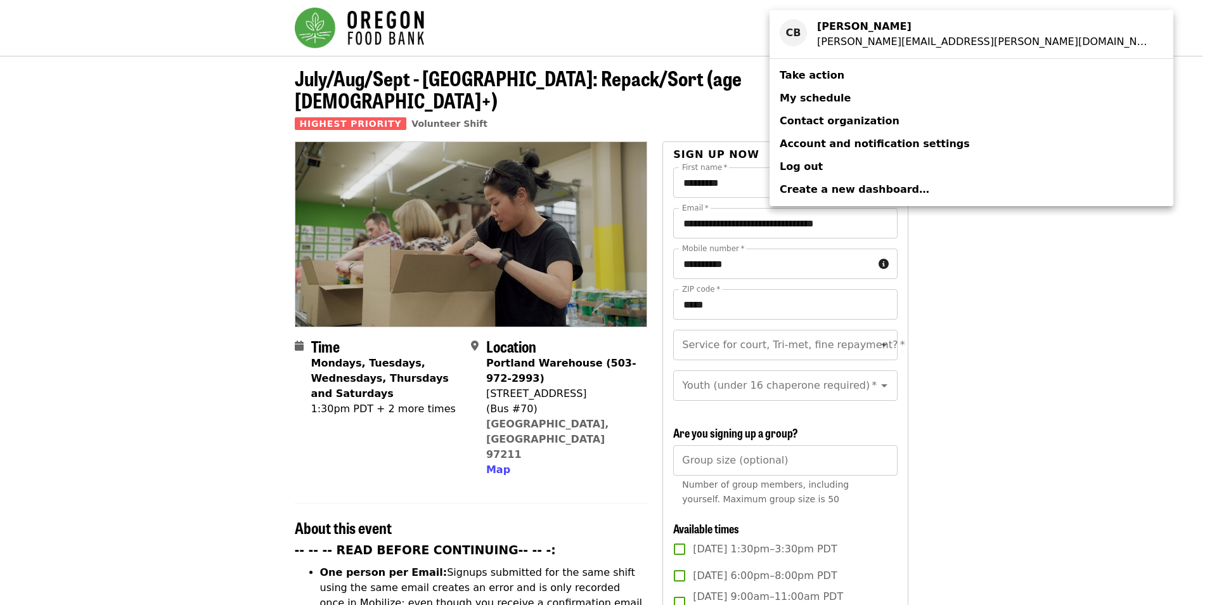
click at [826, 99] on span "My schedule" at bounding box center [814, 98] width 71 height 12
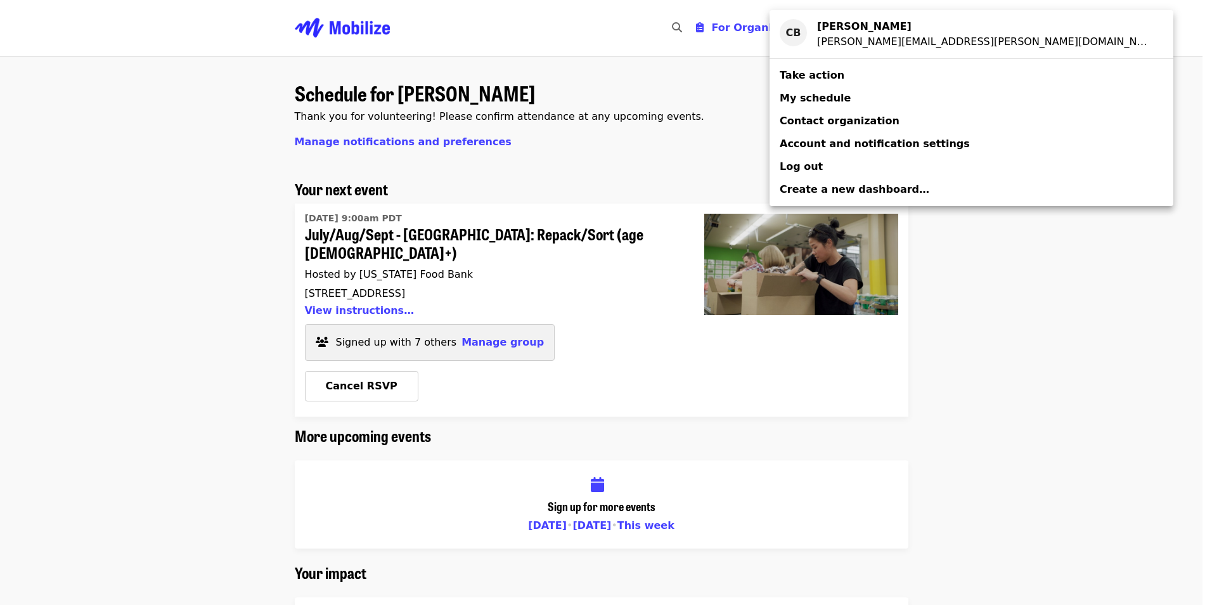
click at [486, 324] on div "Account menu" at bounding box center [606, 302] width 1212 height 605
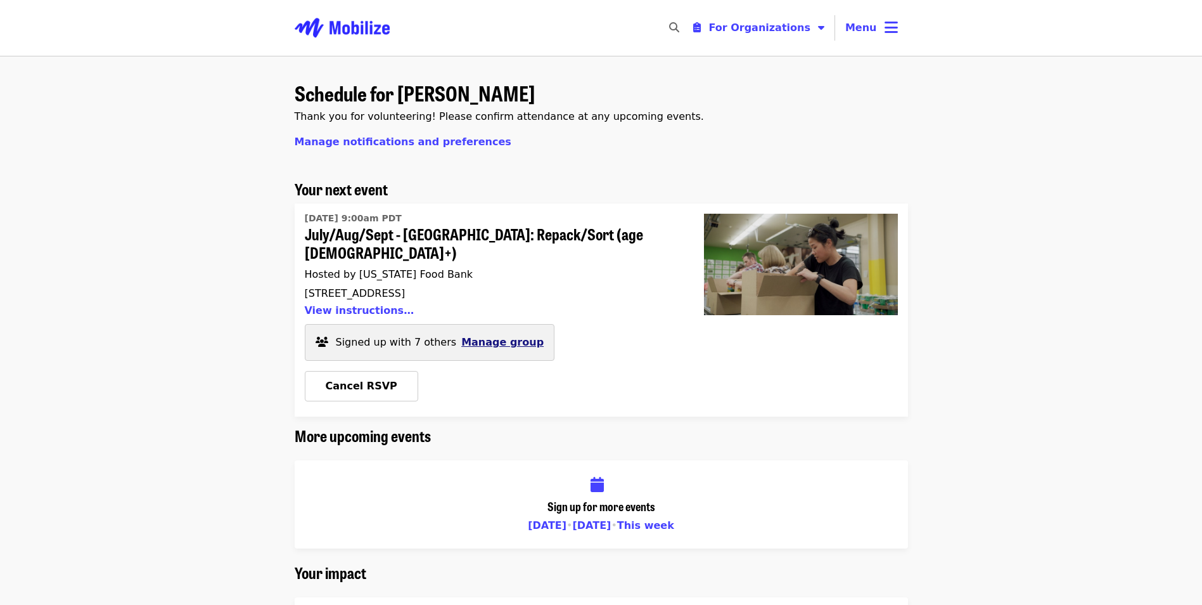
click at [479, 336] on span "Manage group" at bounding box center [502, 342] width 82 height 12
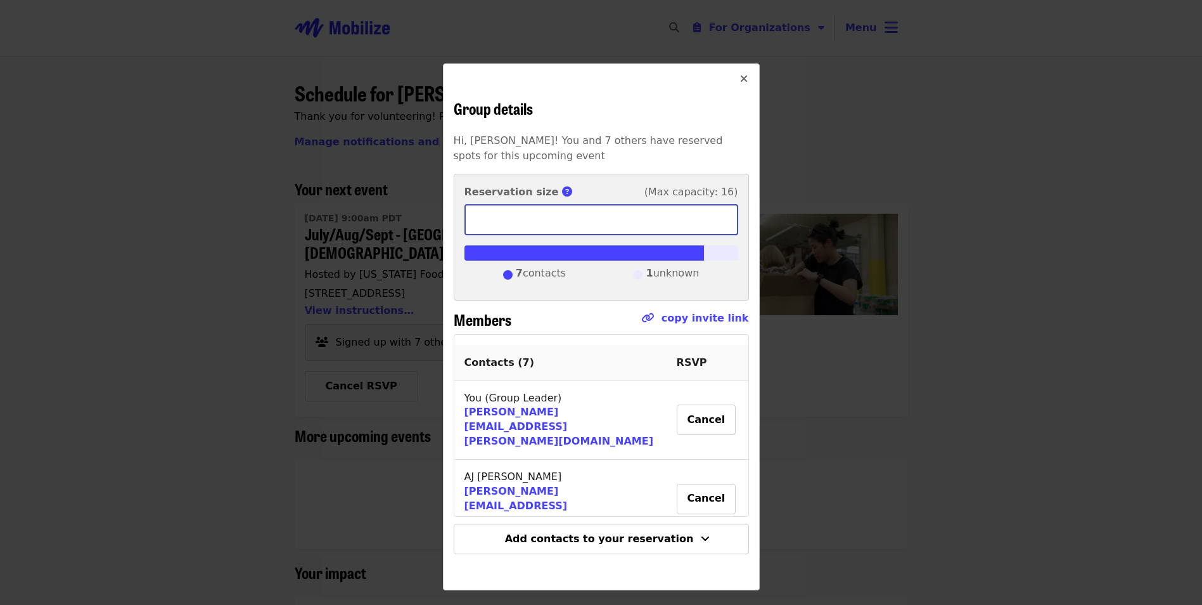
click at [490, 220] on input "*" at bounding box center [601, 220] width 274 height 30
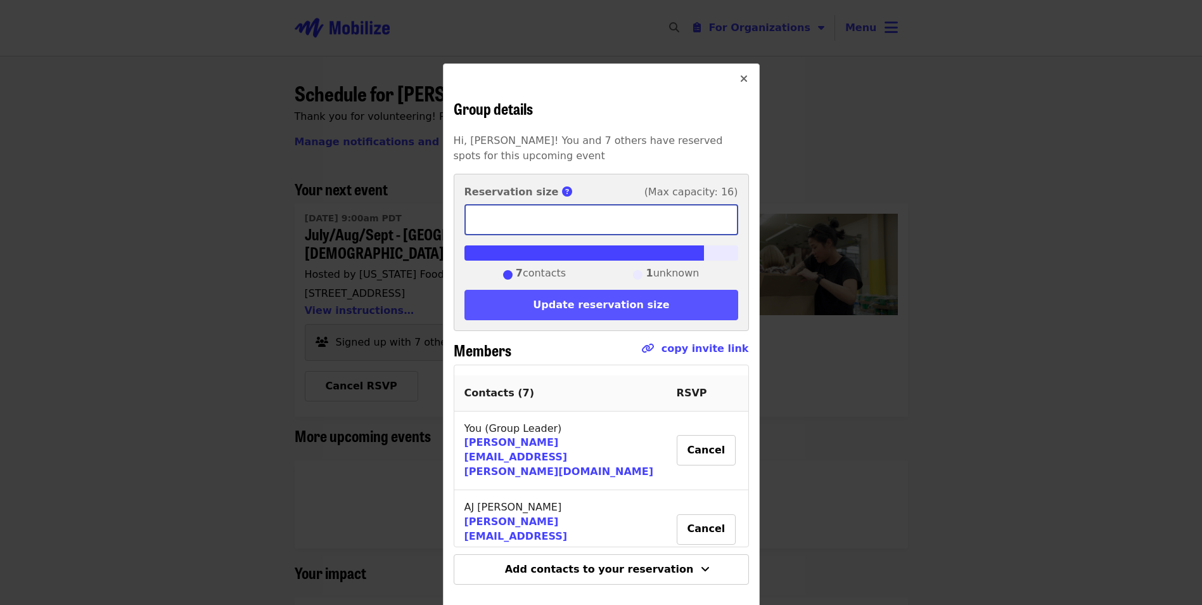
type input "**"
click at [561, 300] on button "Update reservation size" at bounding box center [601, 305] width 274 height 30
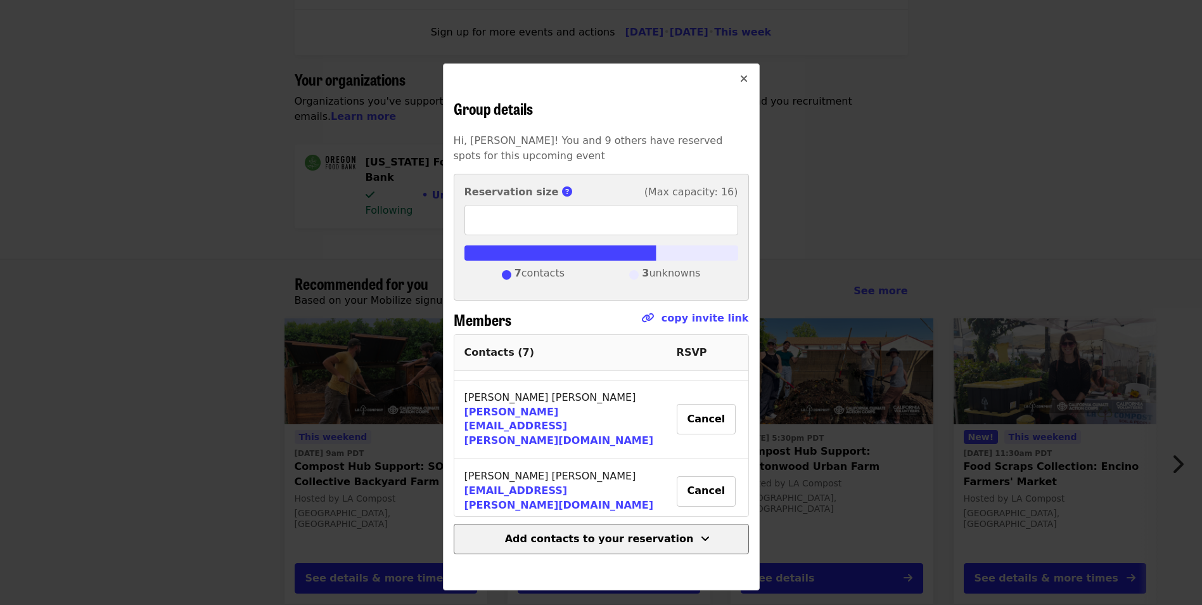
scroll to position [306, 0]
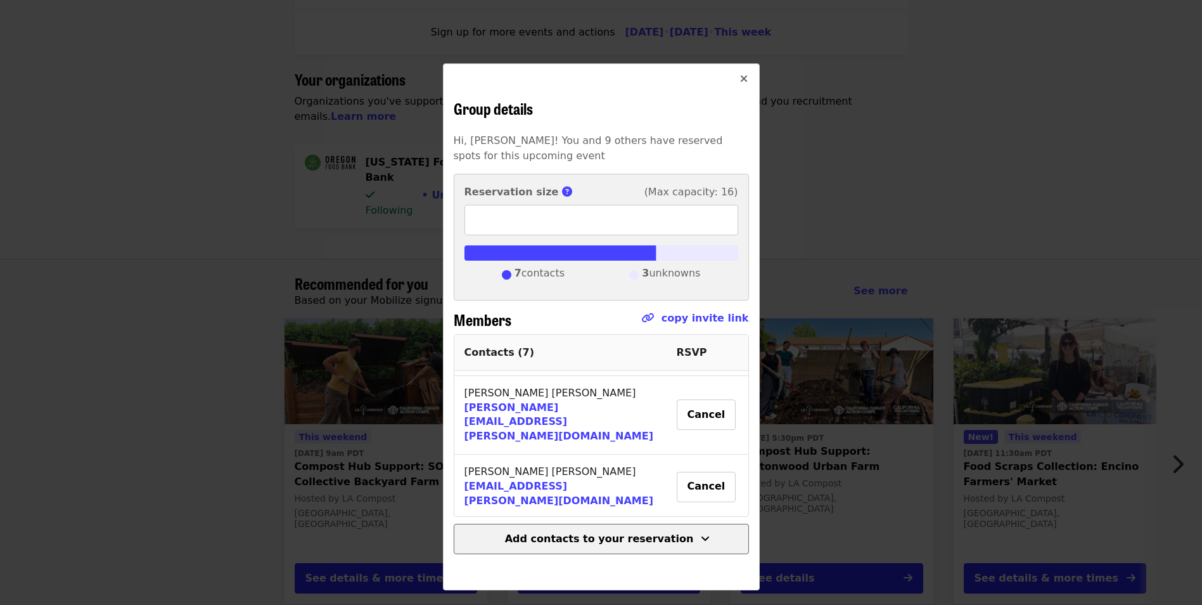
click at [612, 542] on span "Add contacts to your reservation" at bounding box center [599, 538] width 189 height 12
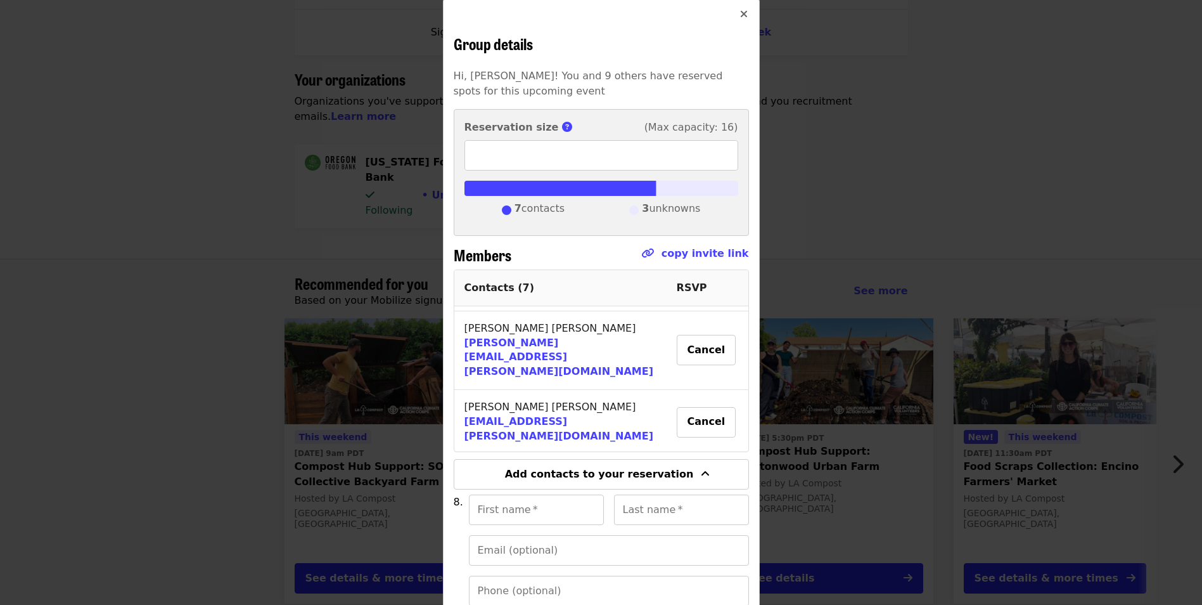
scroll to position [264, 0]
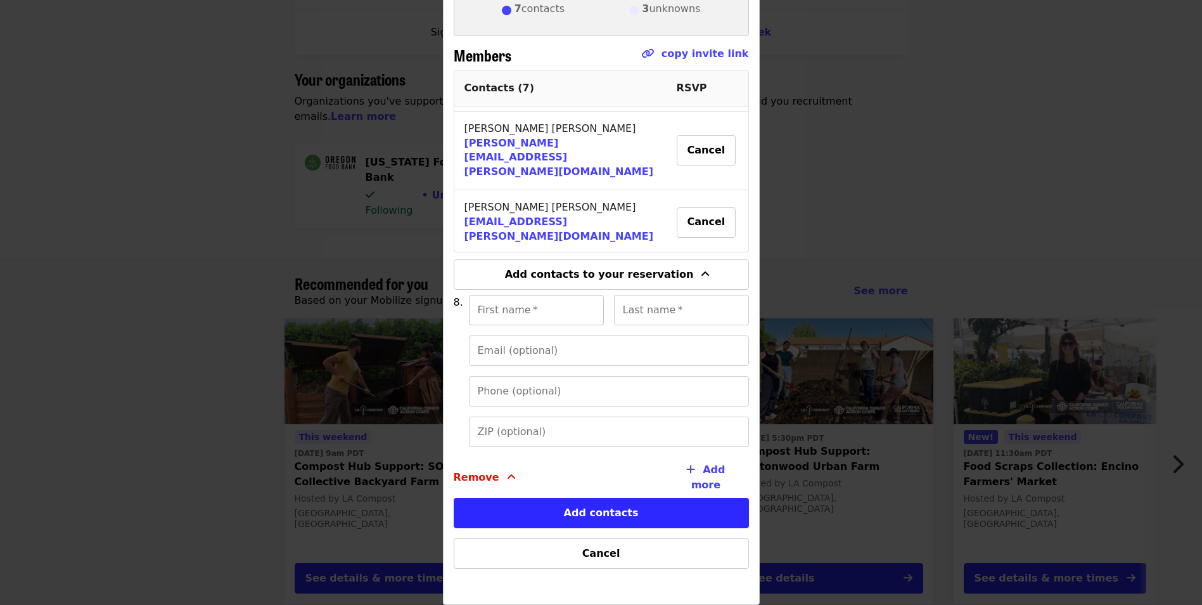
click at [516, 315] on input "First name   *" at bounding box center [536, 310] width 135 height 30
type input "*****"
type input "******"
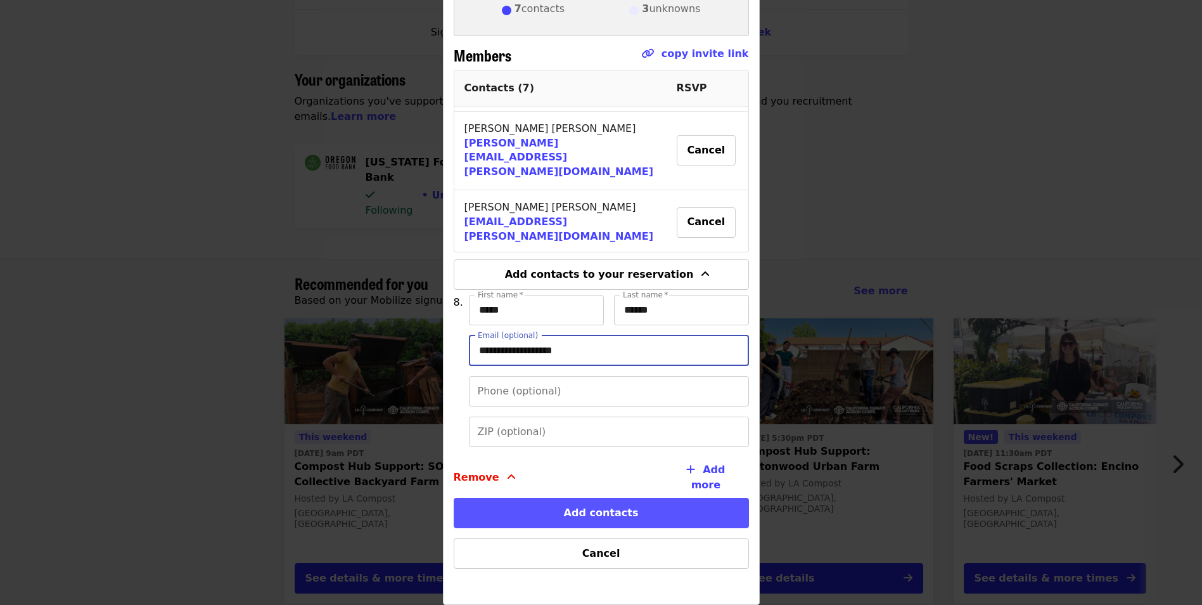
type input "**********"
click at [594, 513] on button "Add contacts" at bounding box center [601, 512] width 295 height 30
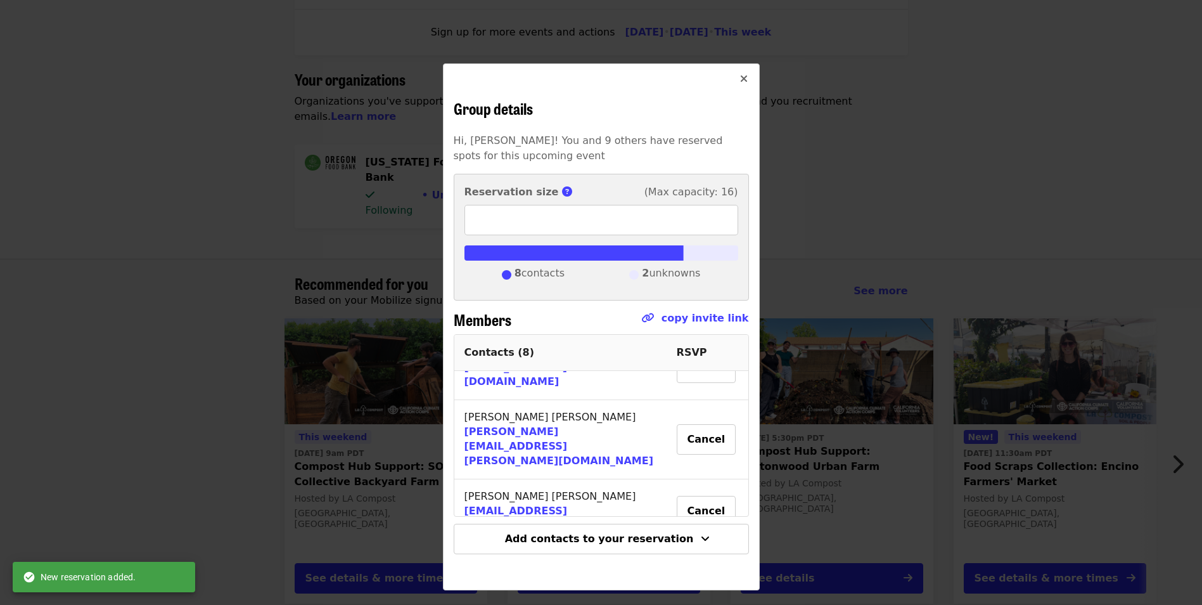
scroll to position [357, 0]
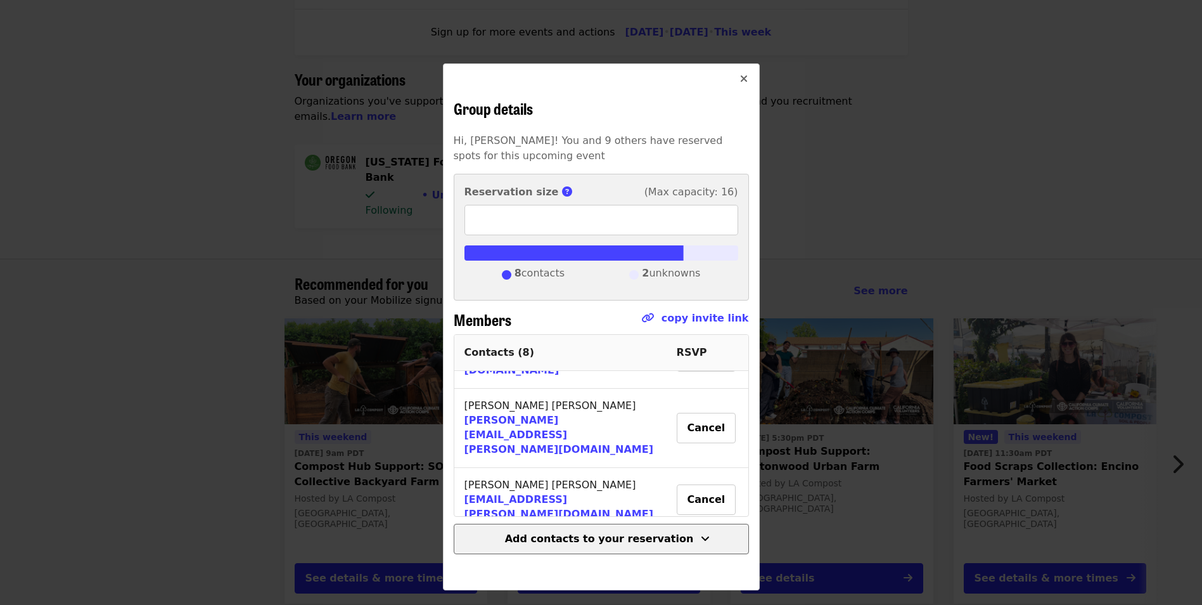
click at [556, 542] on span "Add contacts to your reservation" at bounding box center [599, 538] width 189 height 12
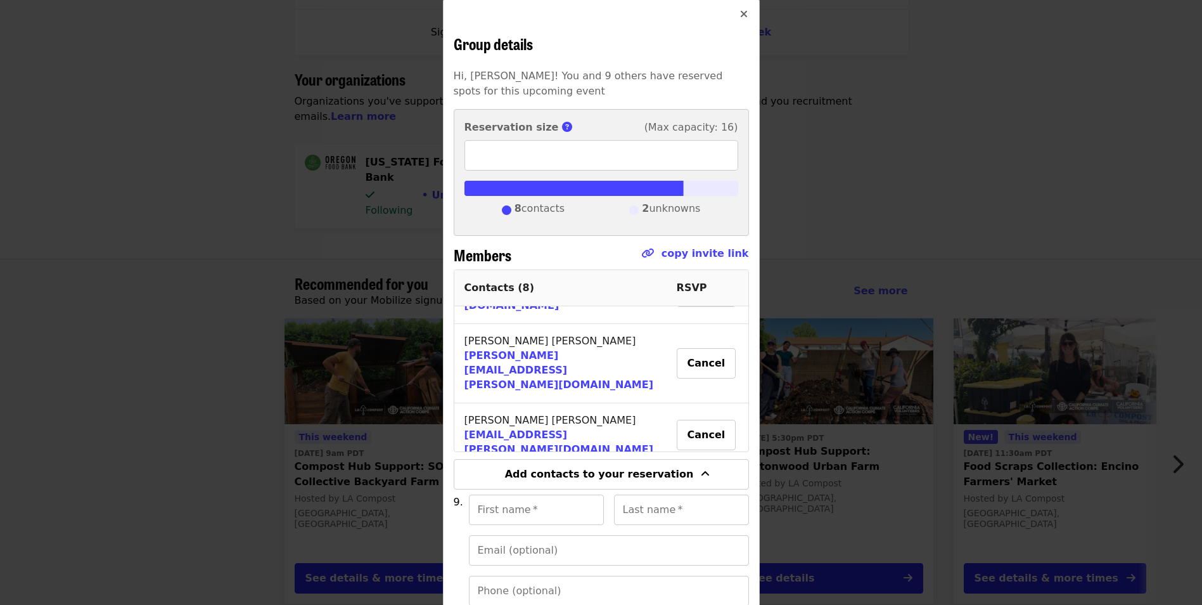
scroll to position [264, 0]
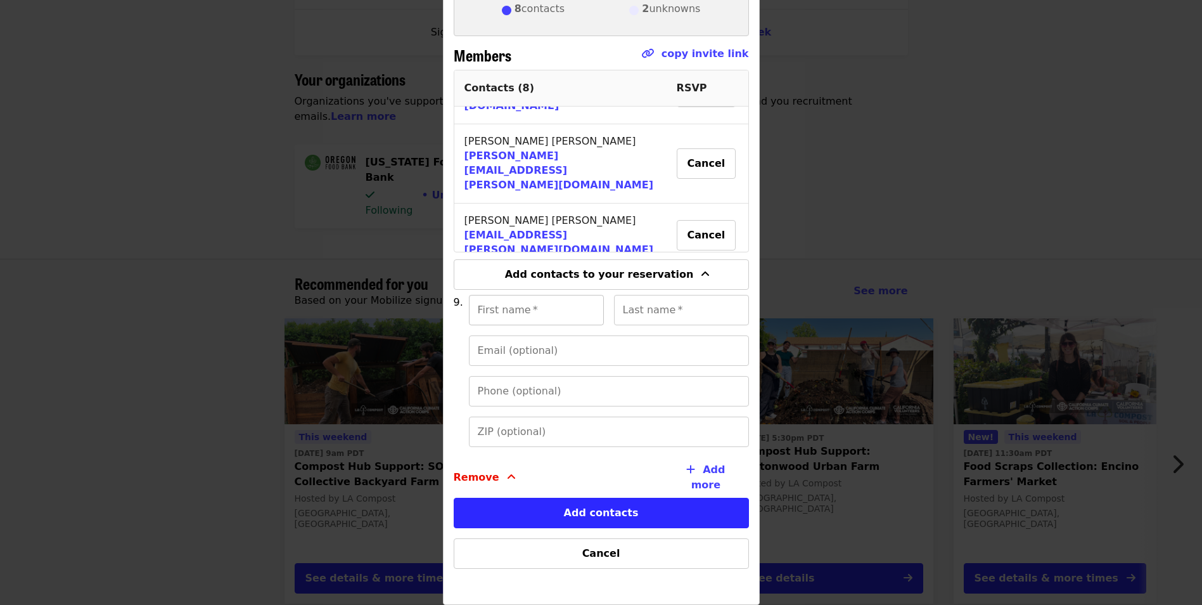
click at [492, 310] on input "First name   *" at bounding box center [536, 310] width 135 height 30
type input "**"
type input "*"
type input "******"
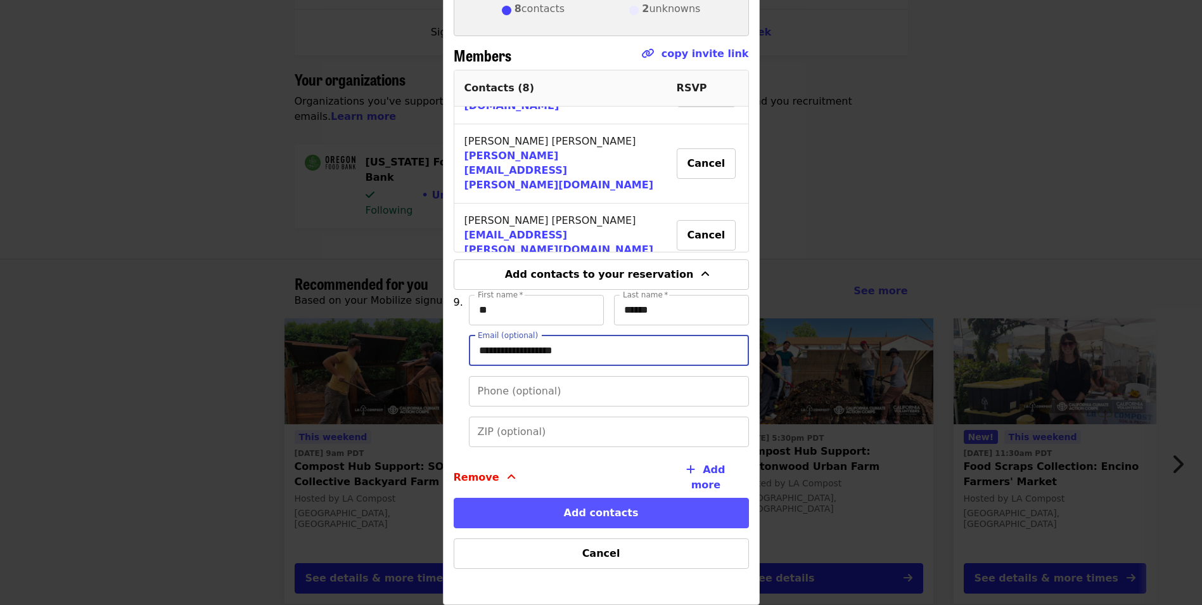
type input "**********"
click at [582, 516] on button "Add contacts" at bounding box center [601, 512] width 295 height 30
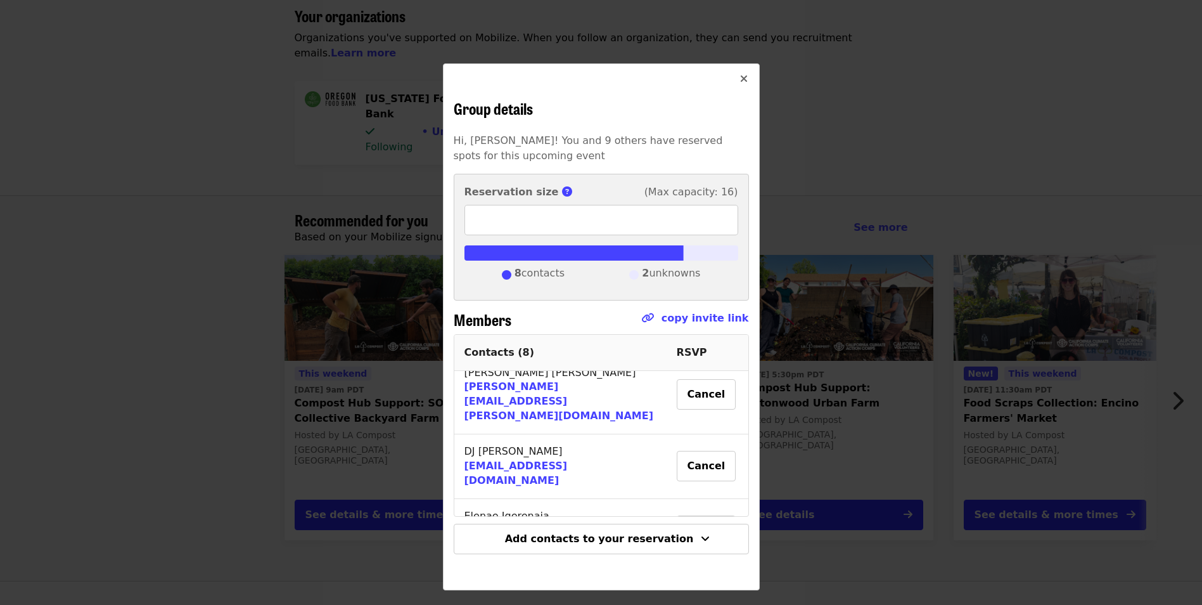
scroll to position [167, 0]
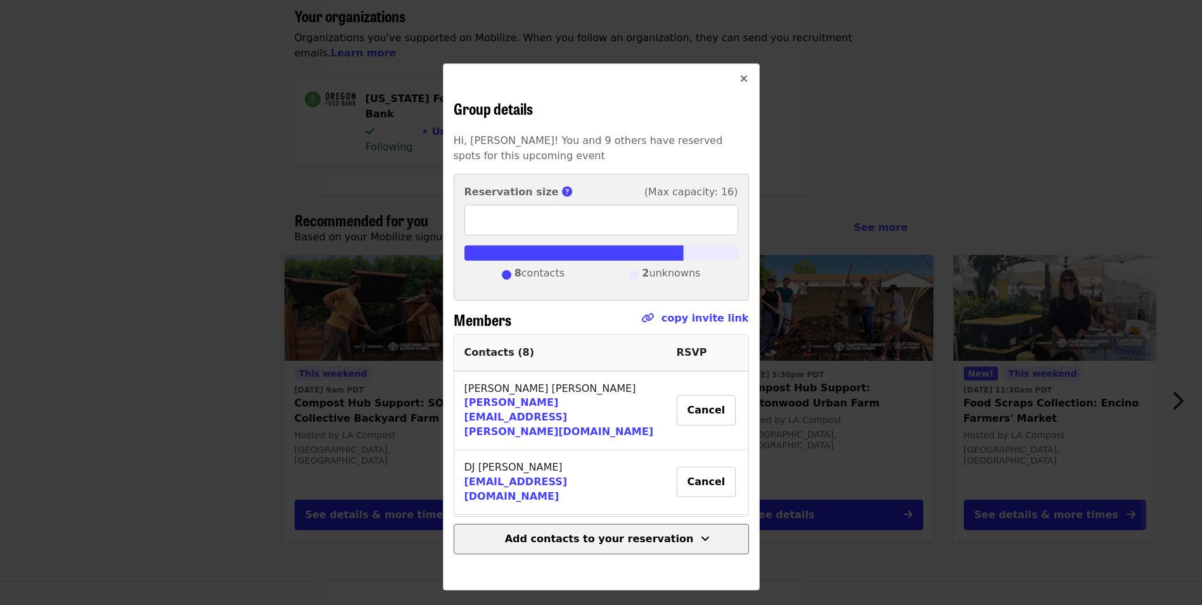
click at [616, 540] on span "Add contacts to your reservation" at bounding box center [599, 538] width 189 height 12
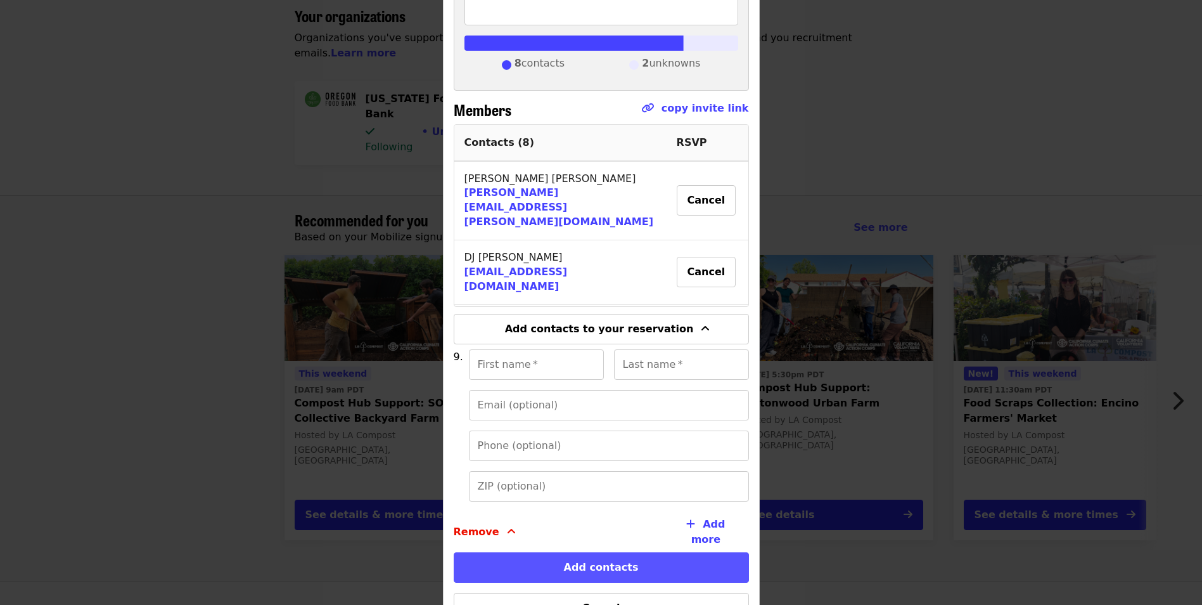
scroll to position [264, 0]
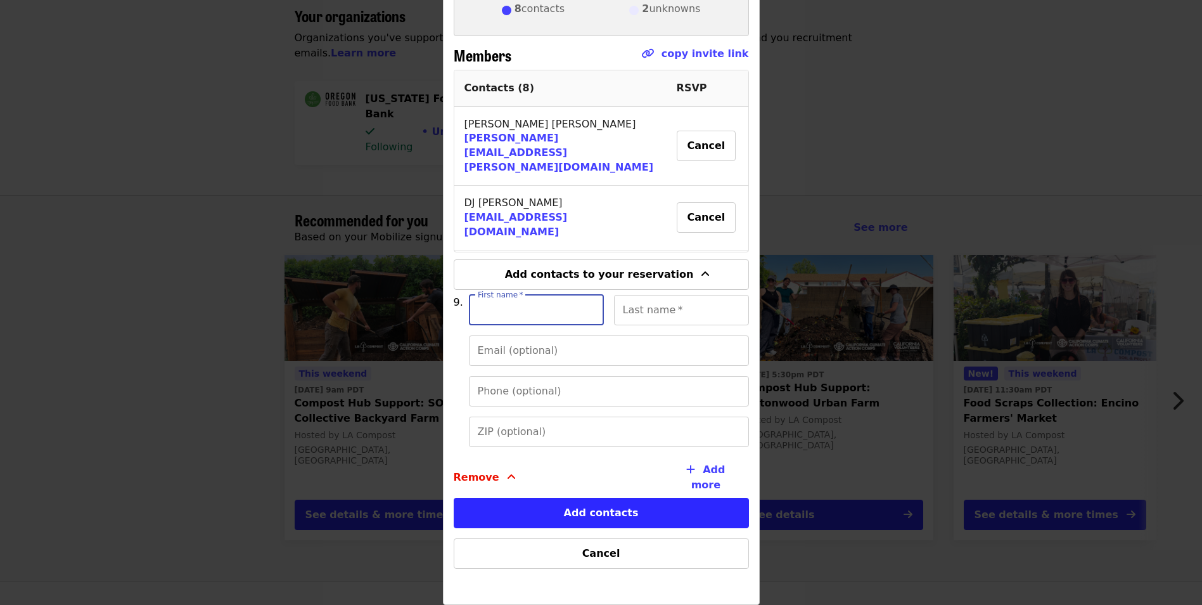
click at [507, 305] on input "First name   *" at bounding box center [536, 310] width 135 height 30
type input "*"
type input "**"
type input "*"
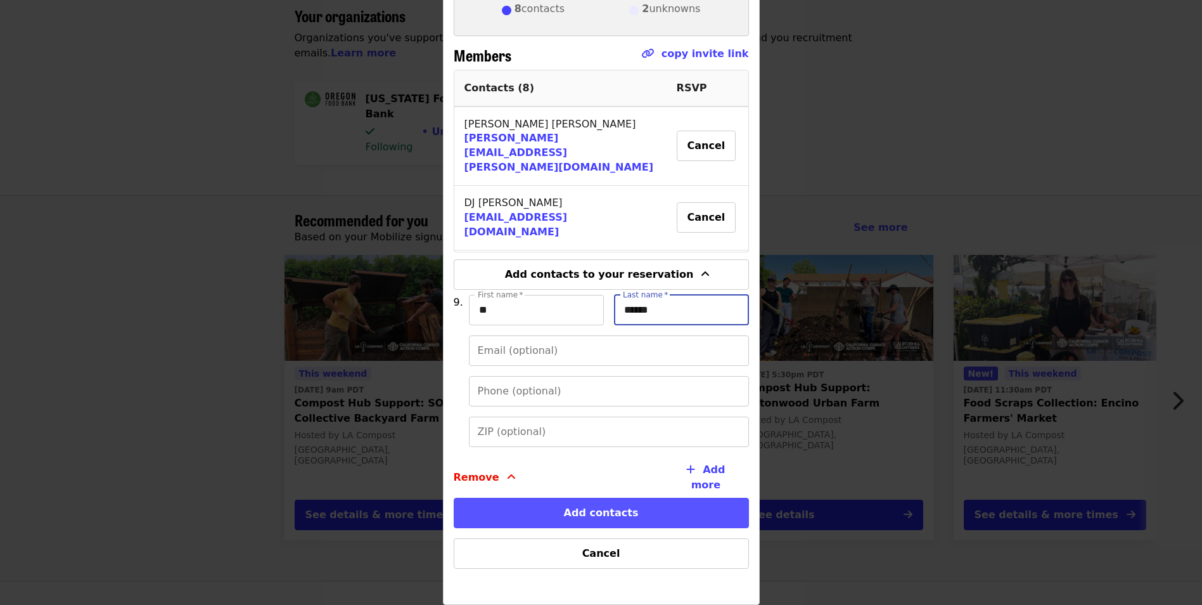
type input "******"
click at [609, 512] on button "Add contacts" at bounding box center [601, 512] width 295 height 30
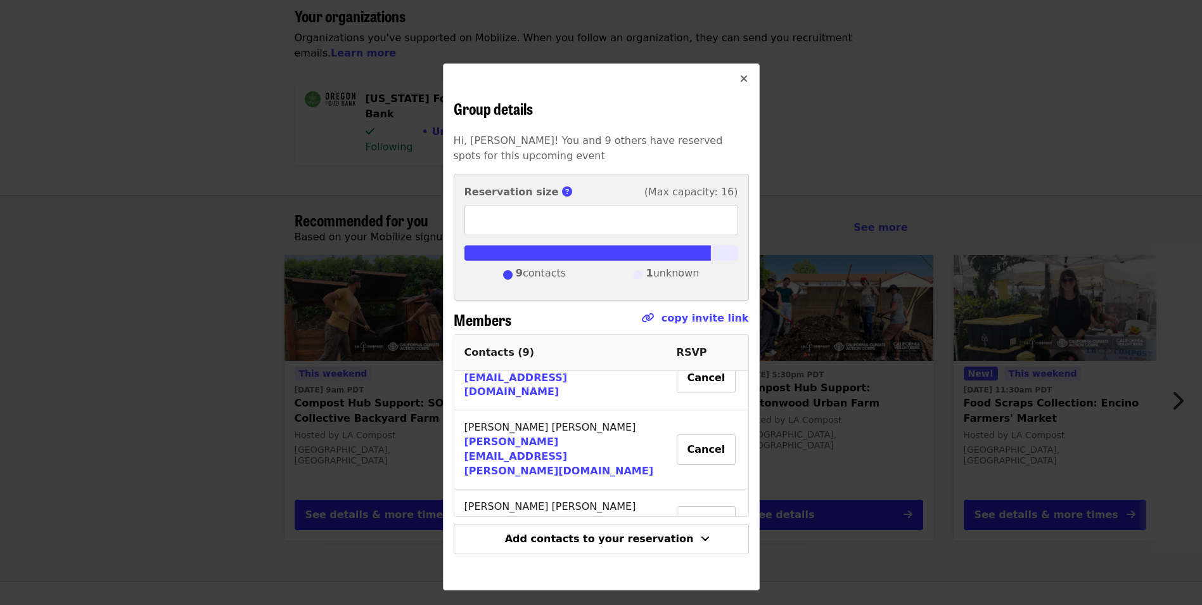
scroll to position [409, 0]
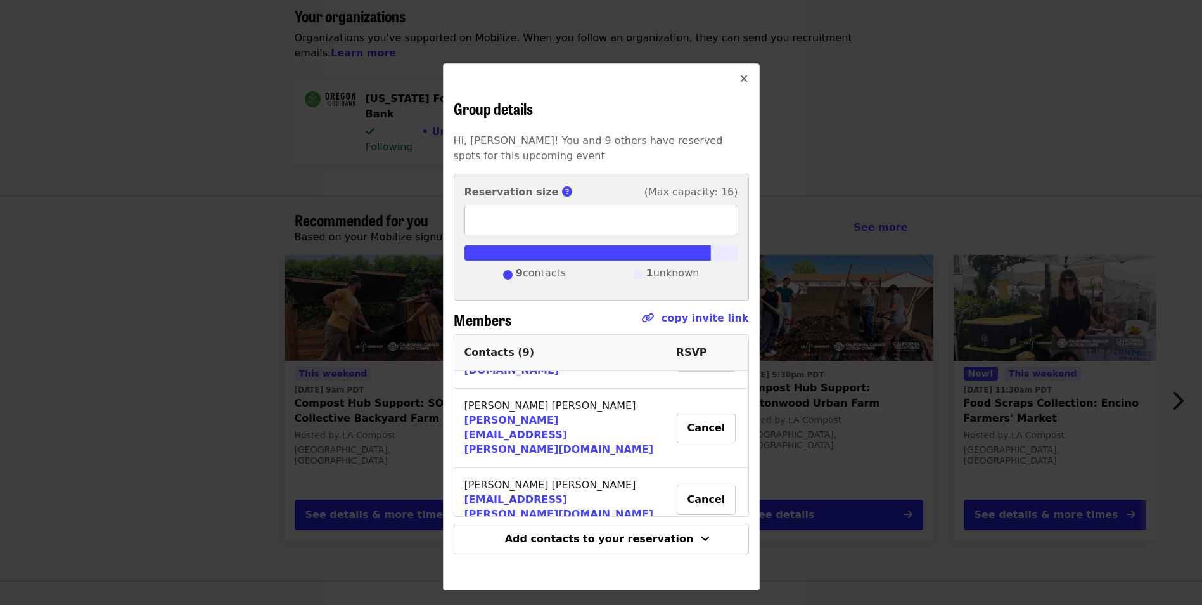
click at [745, 77] on icon "times icon" at bounding box center [744, 79] width 8 height 12
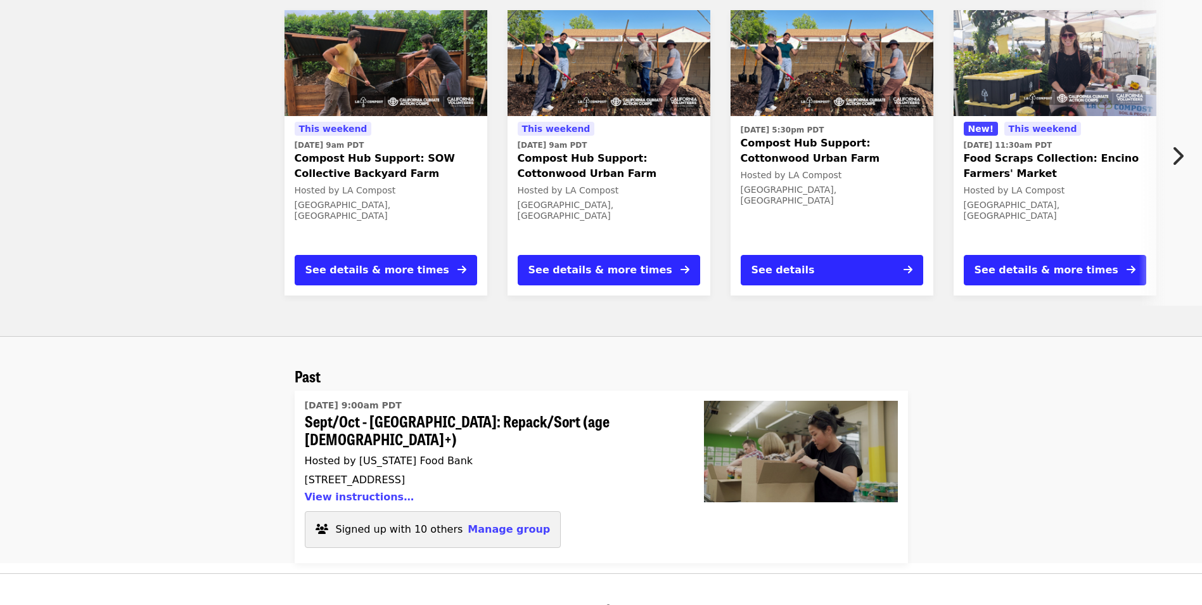
scroll to position [990, 0]
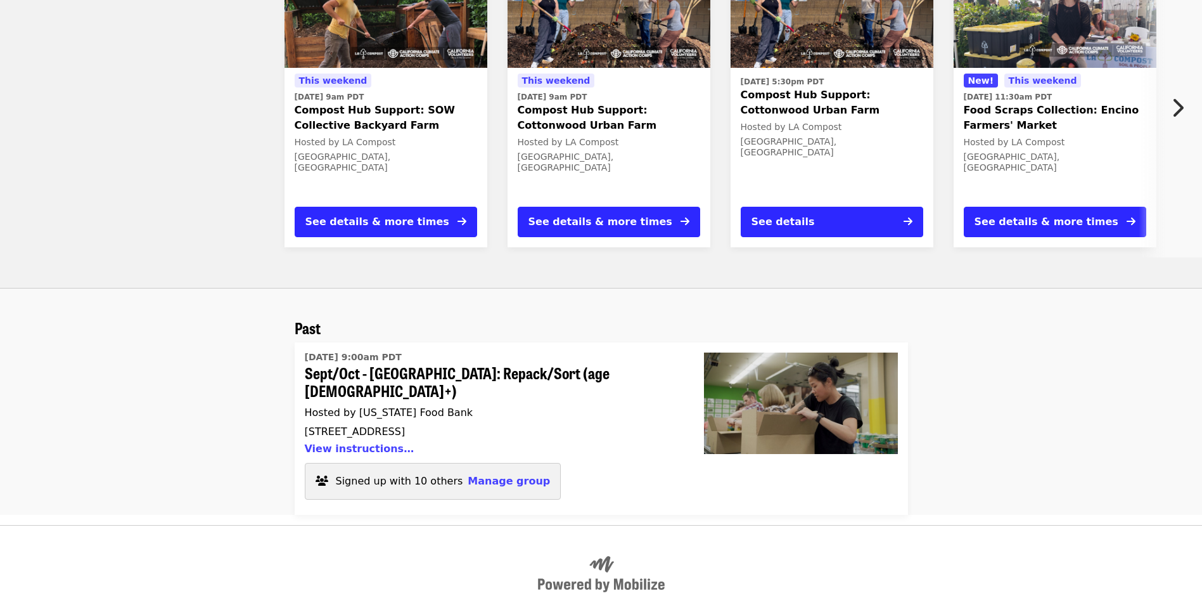
click at [421, 364] on span "Sept/Oct - [GEOGRAPHIC_DATA]: Repack/Sort (age [DEMOGRAPHIC_DATA]+)" at bounding box center [489, 382] width 369 height 37
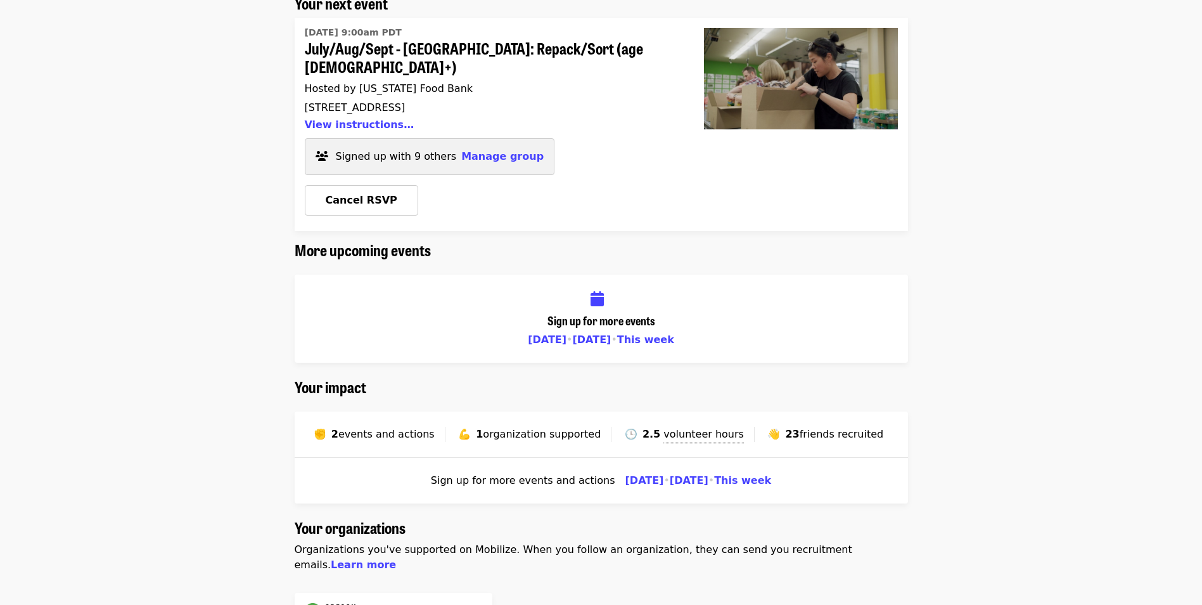
scroll to position [44, 0]
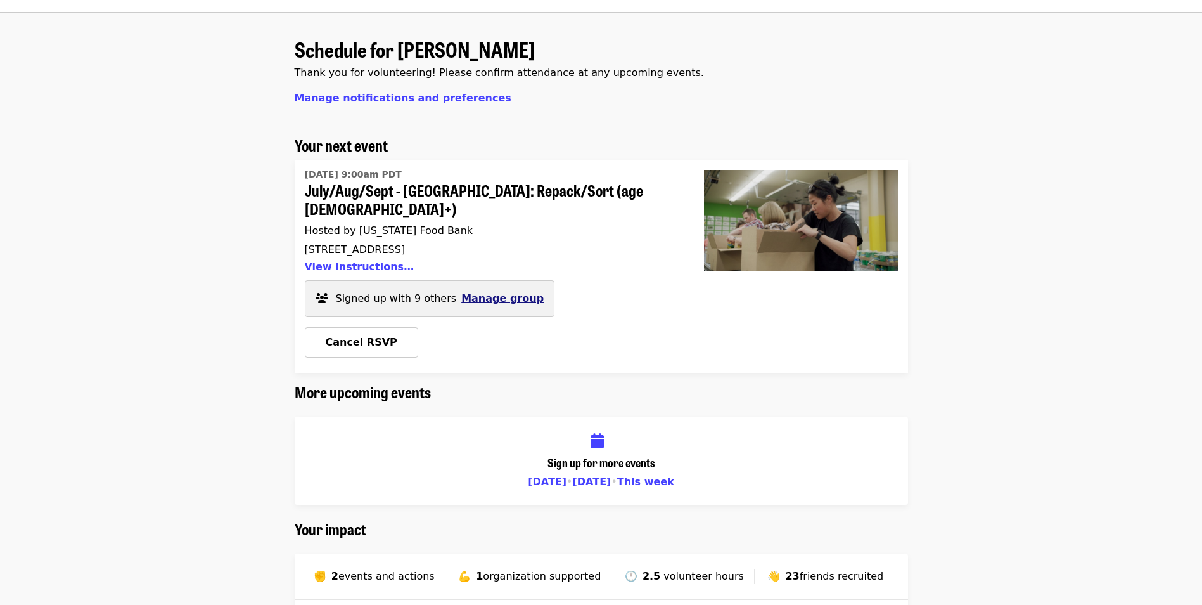
click at [493, 292] on span "Manage group" at bounding box center [502, 298] width 82 height 12
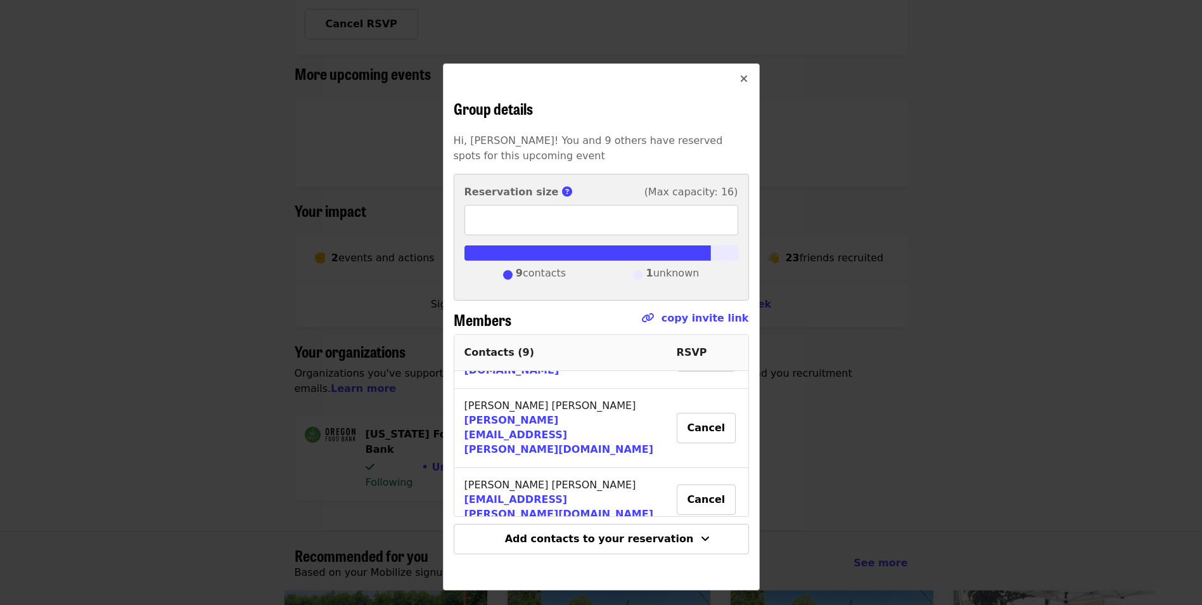
scroll to position [424, 0]
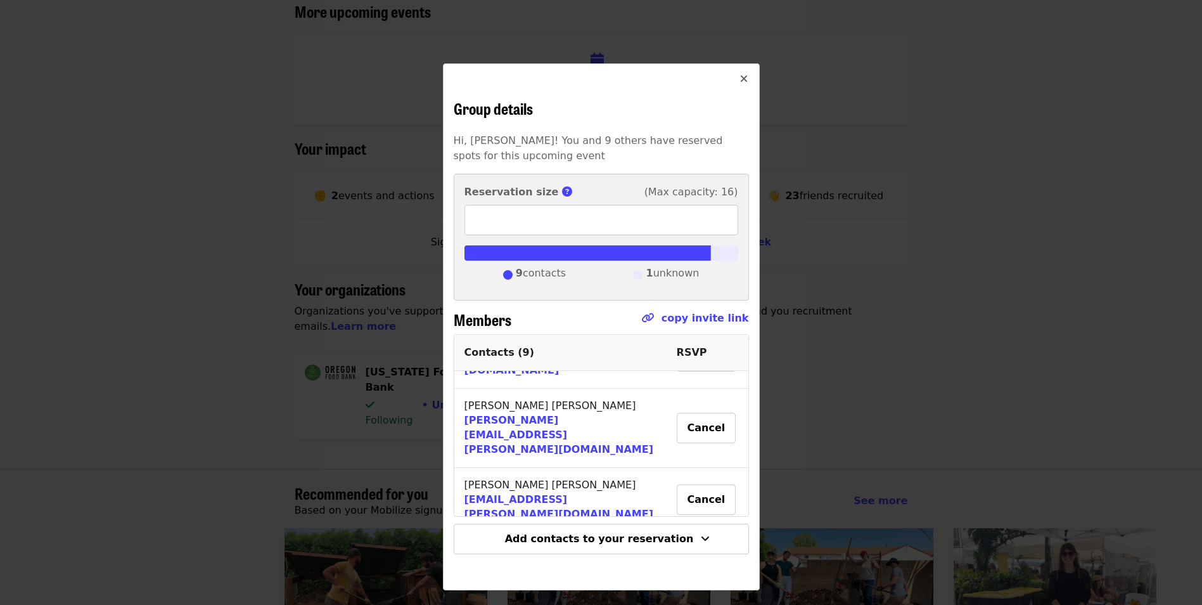
click at [748, 72] on button "Close" at bounding box center [744, 79] width 30 height 30
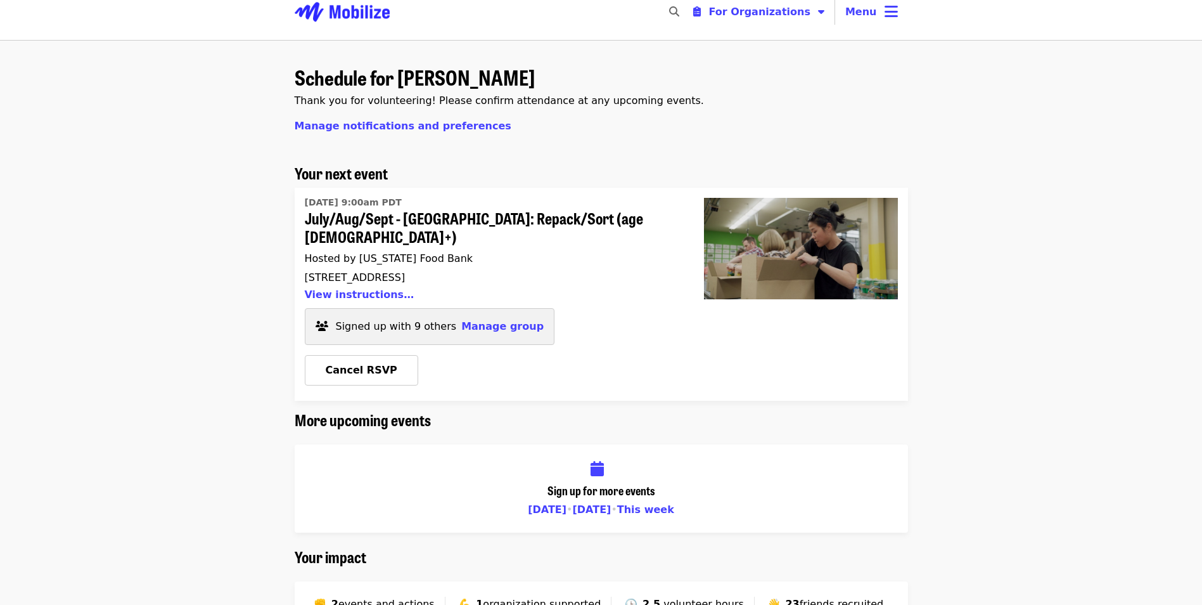
scroll to position [0, 0]
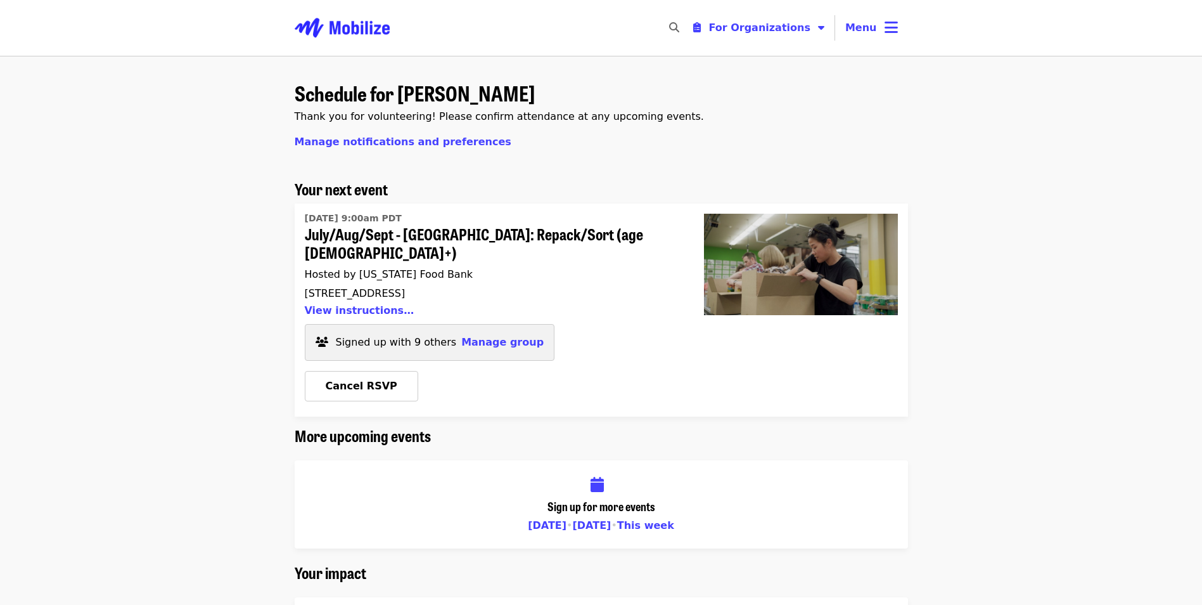
click at [449, 235] on span "July/Aug/Sept - [GEOGRAPHIC_DATA]: Repack/Sort (age [DEMOGRAPHIC_DATA]+)" at bounding box center [489, 243] width 369 height 37
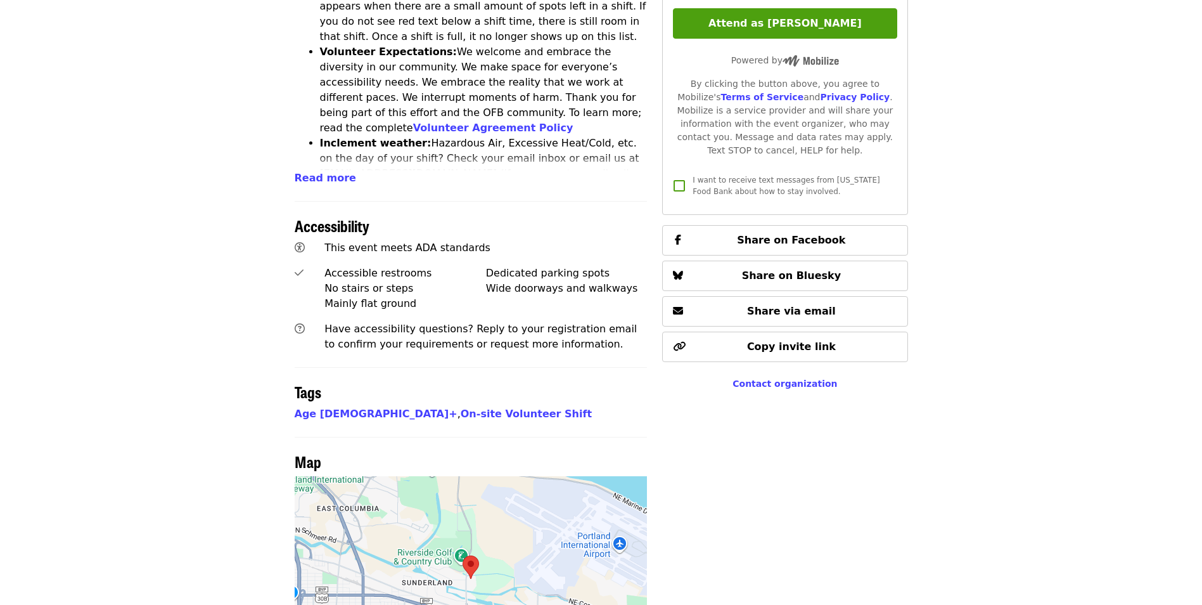
scroll to position [697, 0]
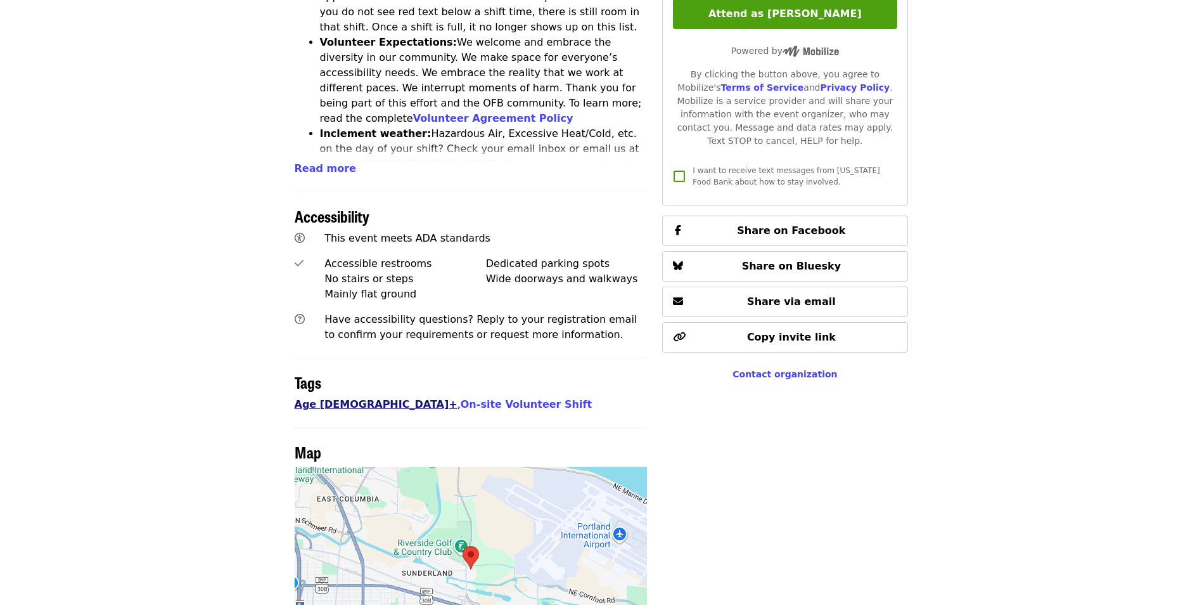
click at [310, 398] on link "Age [DEMOGRAPHIC_DATA]+" at bounding box center [376, 404] width 163 height 12
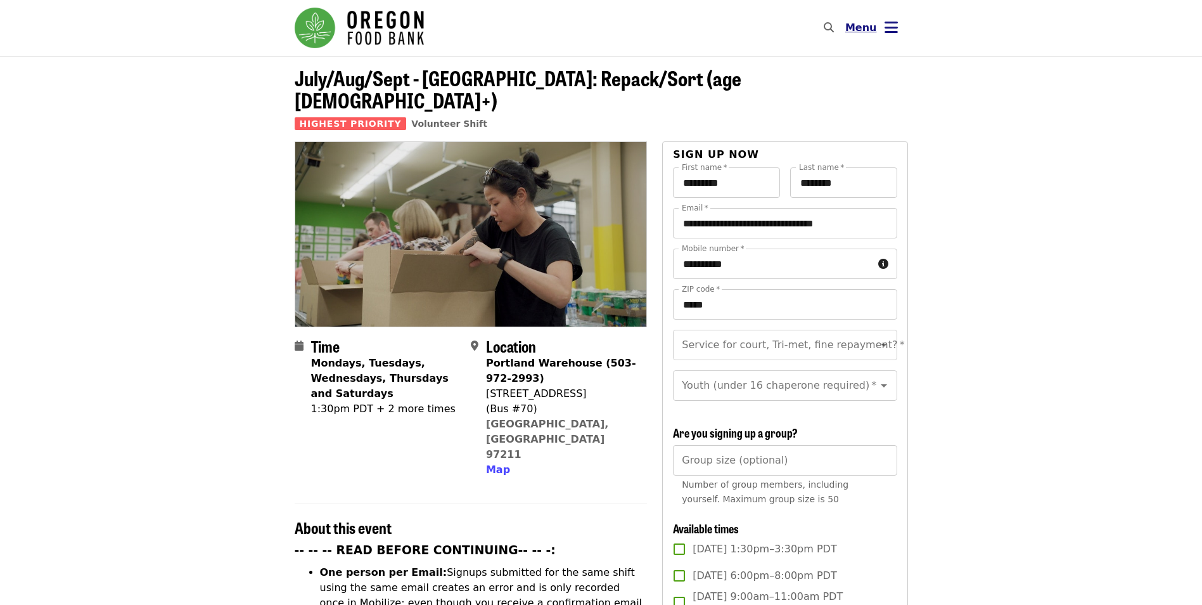
click at [857, 30] on span "Menu" at bounding box center [861, 28] width 32 height 12
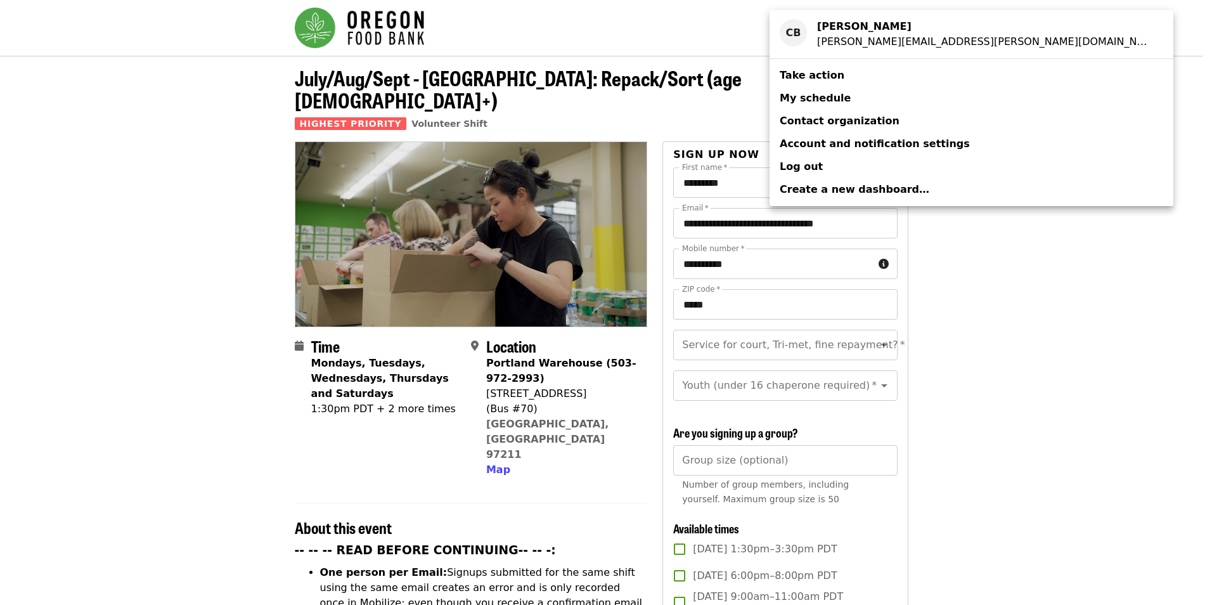
click at [809, 119] on span "Contact organization" at bounding box center [839, 121] width 120 height 12
click at [807, 96] on span "My schedule" at bounding box center [814, 98] width 71 height 12
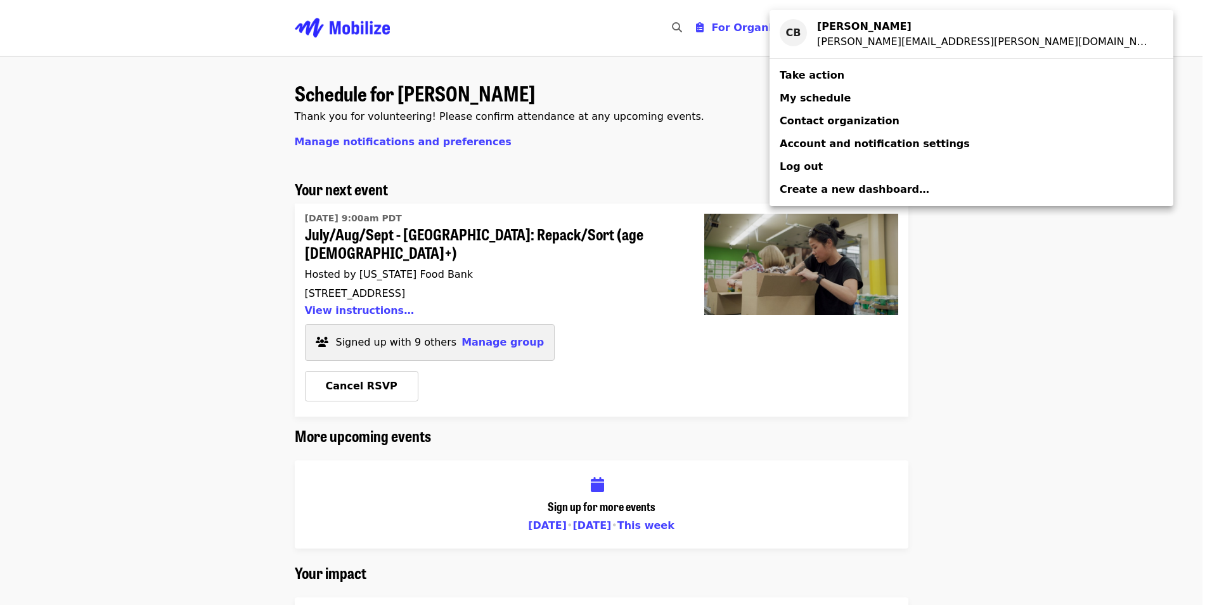
click at [487, 324] on div "Account menu" at bounding box center [606, 302] width 1212 height 605
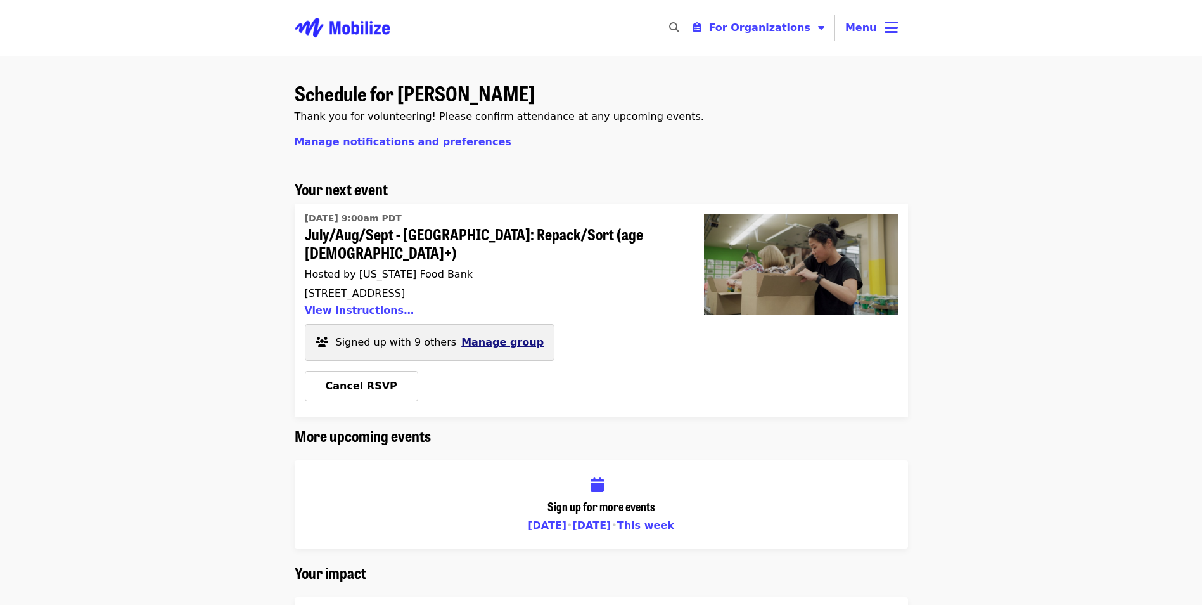
click at [483, 336] on span "Manage group" at bounding box center [502, 342] width 82 height 12
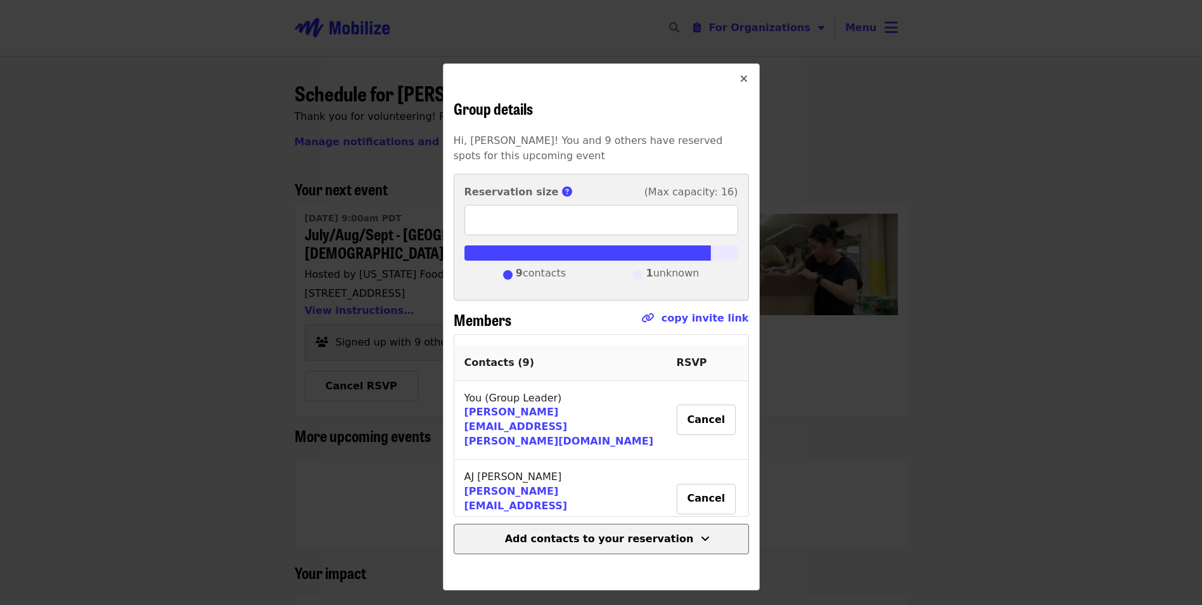
click at [605, 542] on span "Add contacts to your reservation" at bounding box center [599, 538] width 189 height 12
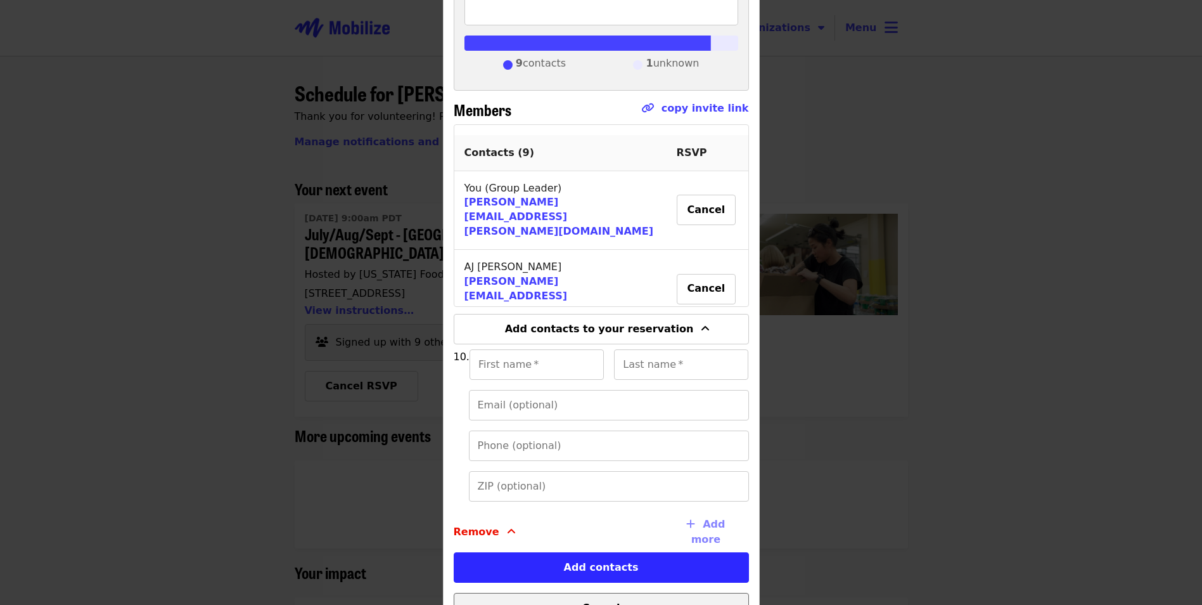
scroll to position [264, 0]
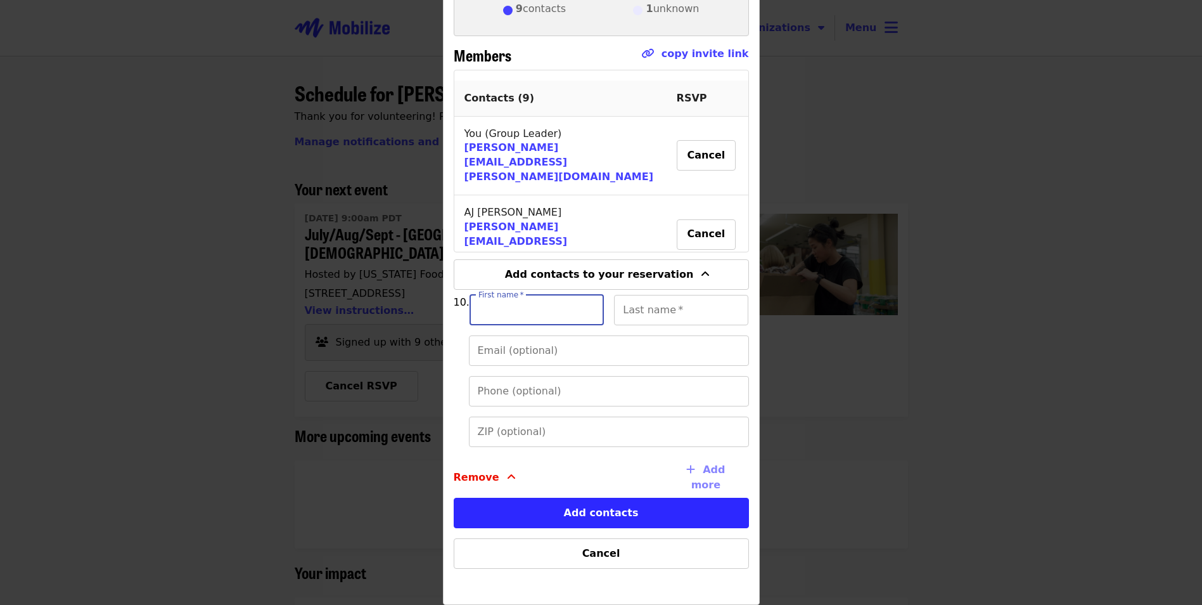
click at [496, 312] on input "First name   *" at bounding box center [537, 310] width 134 height 30
type input "*******"
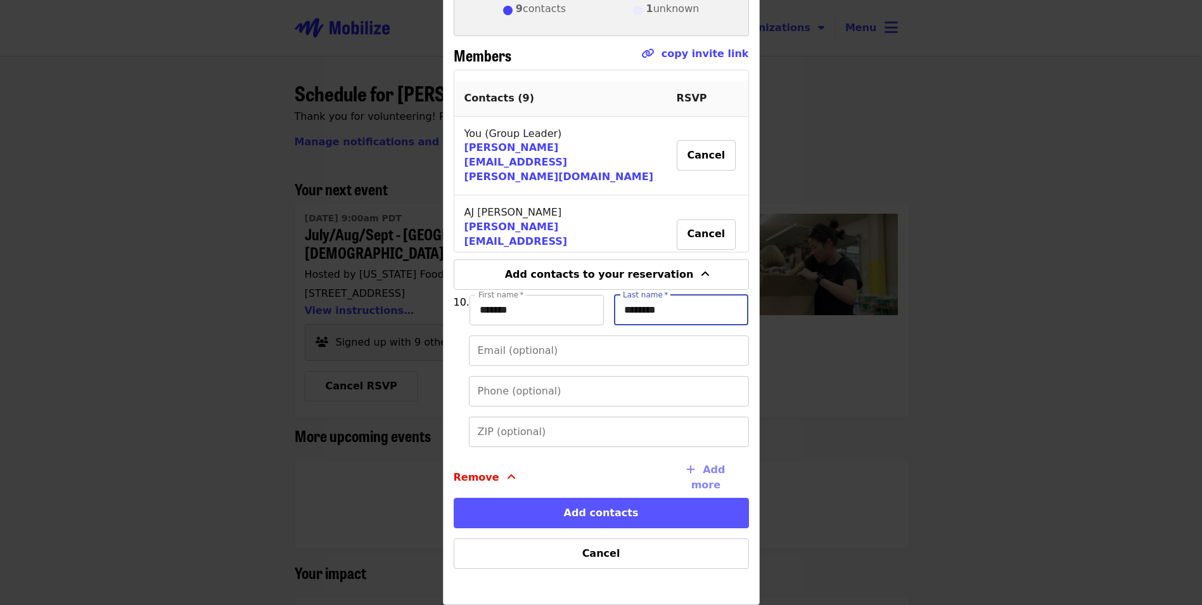
type input "********"
click at [596, 506] on button "Add contacts" at bounding box center [601, 512] width 295 height 30
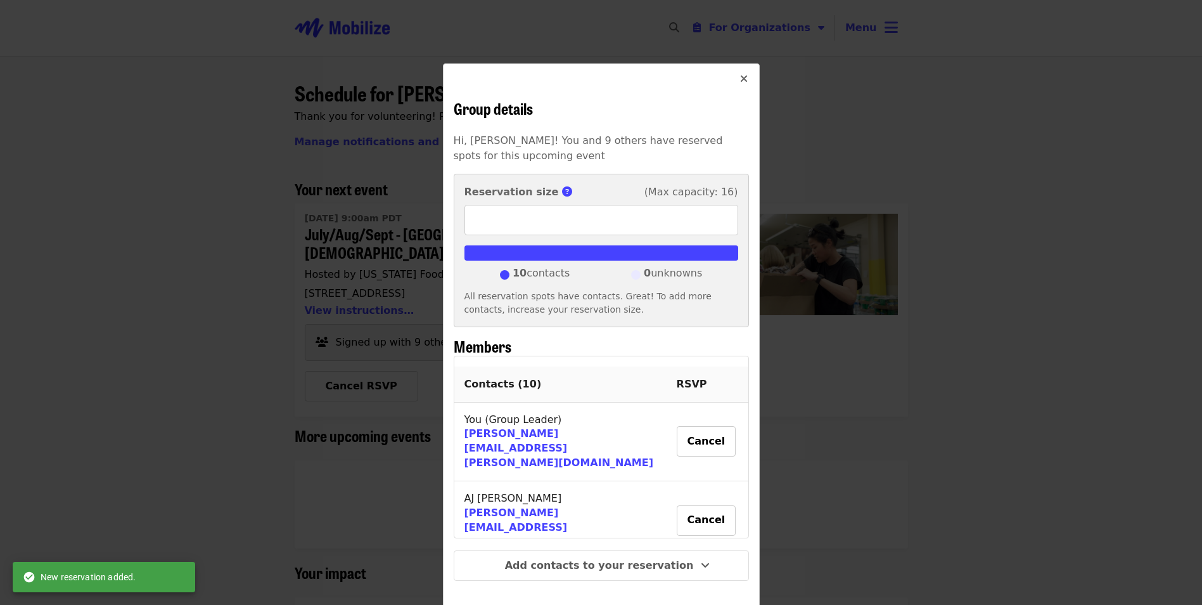
scroll to position [12, 0]
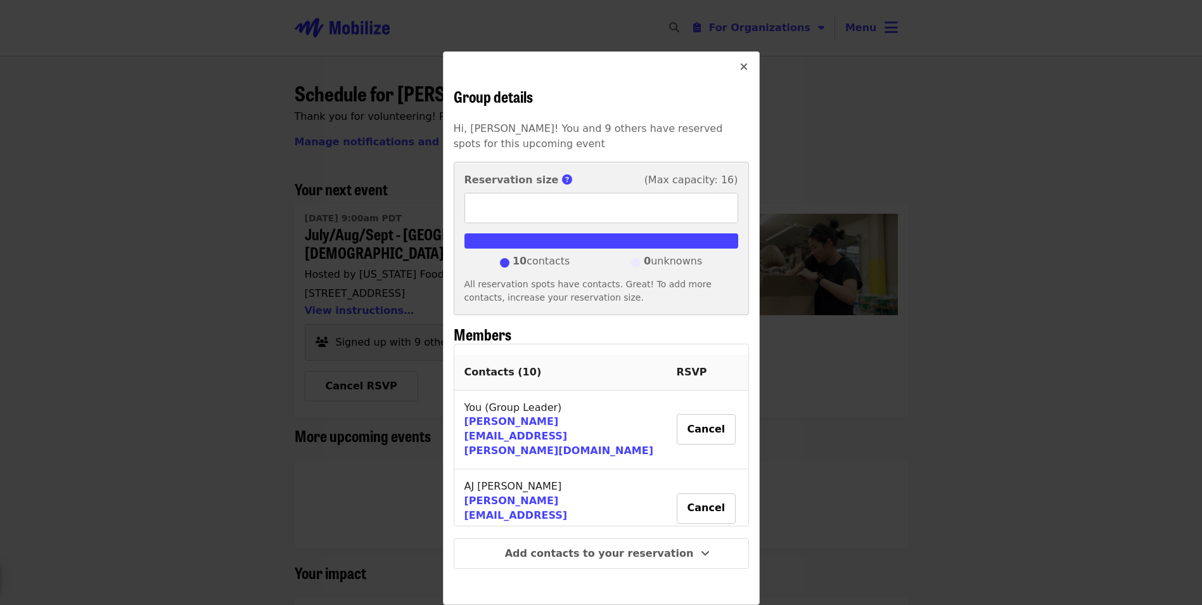
click at [740, 67] on icon "times icon" at bounding box center [744, 67] width 8 height 12
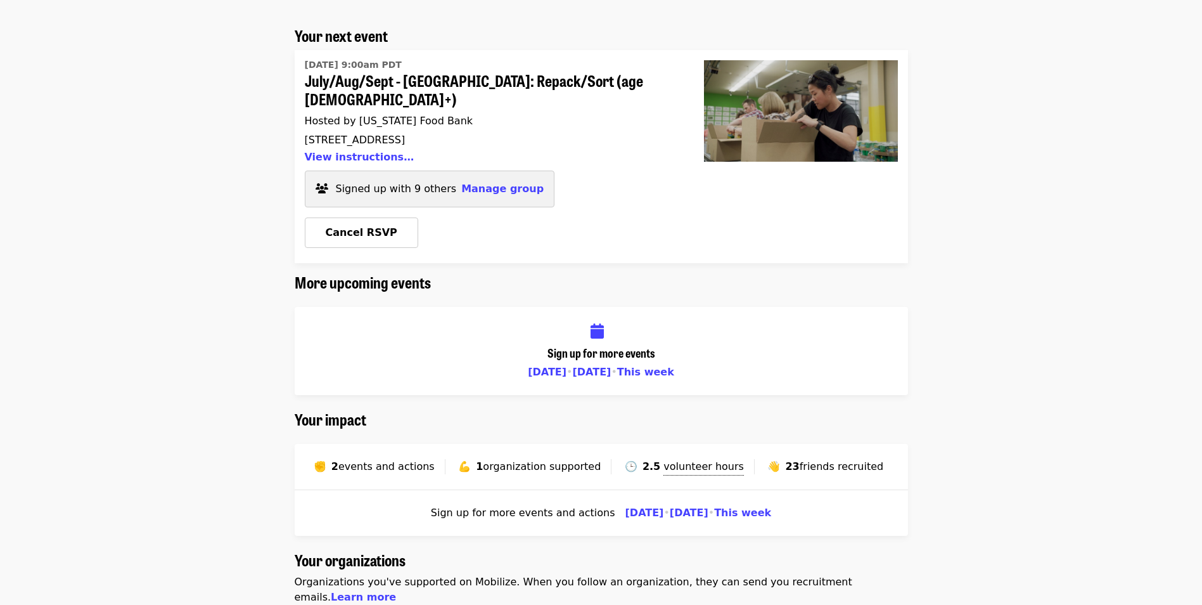
scroll to position [0, 0]
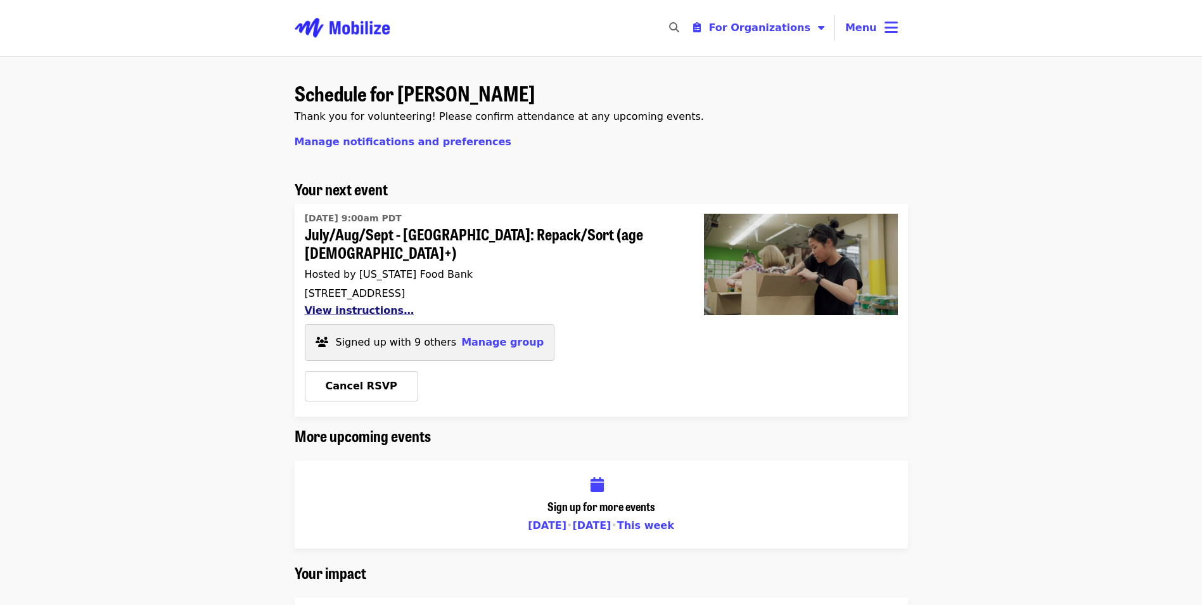
click at [357, 304] on button "View instructions…" at bounding box center [360, 310] width 110 height 12
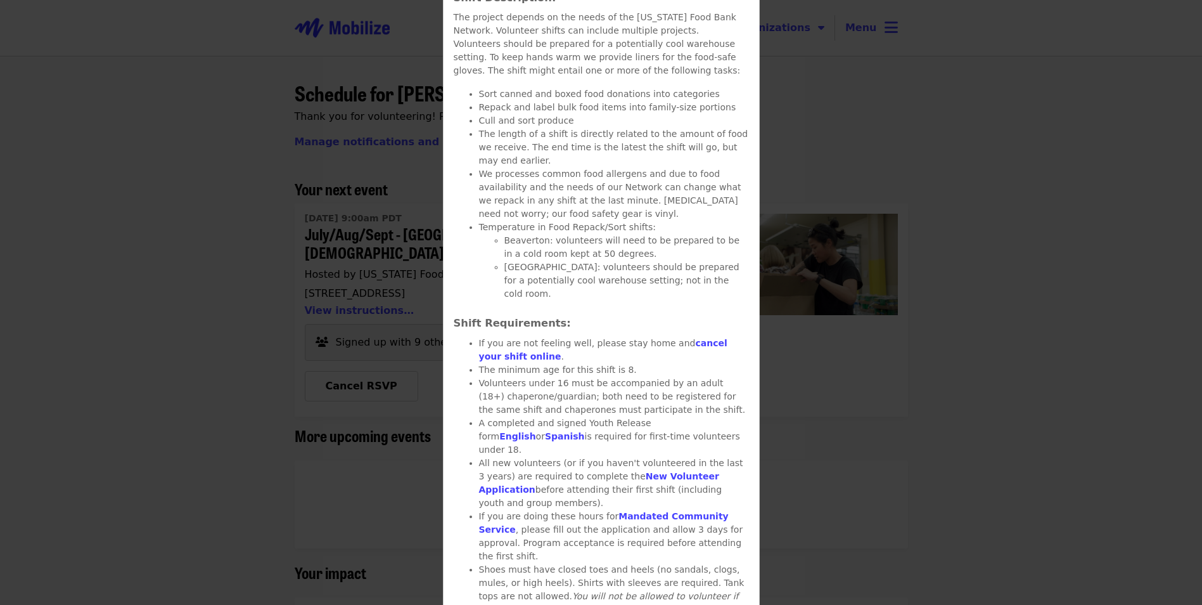
scroll to position [317, 0]
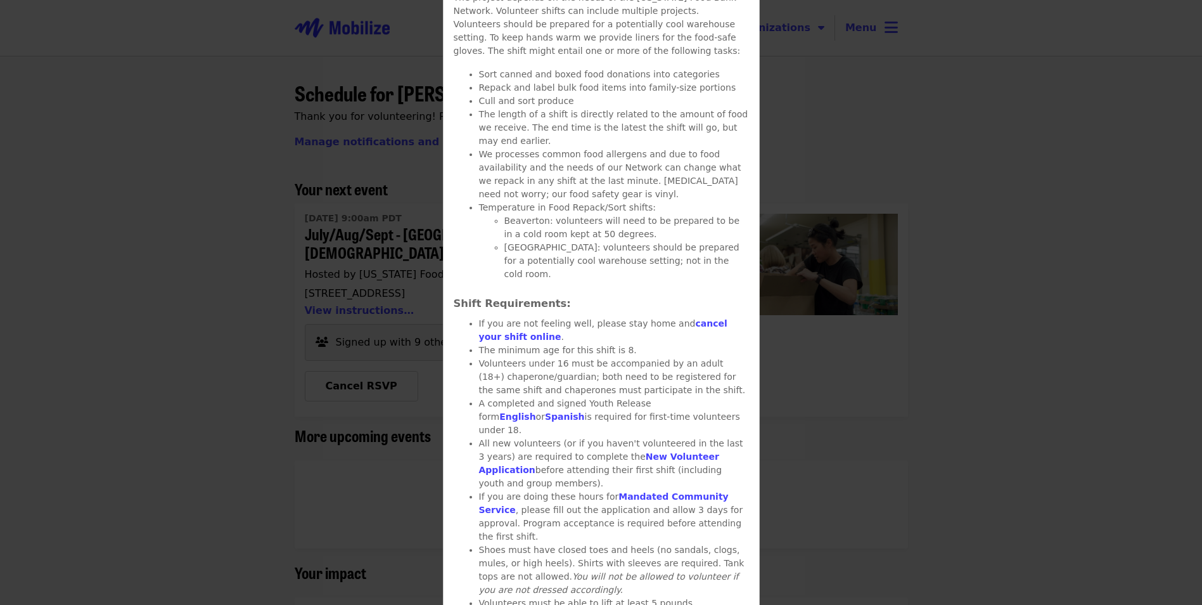
click at [535, 411] on link "English" at bounding box center [517, 416] width 36 height 10
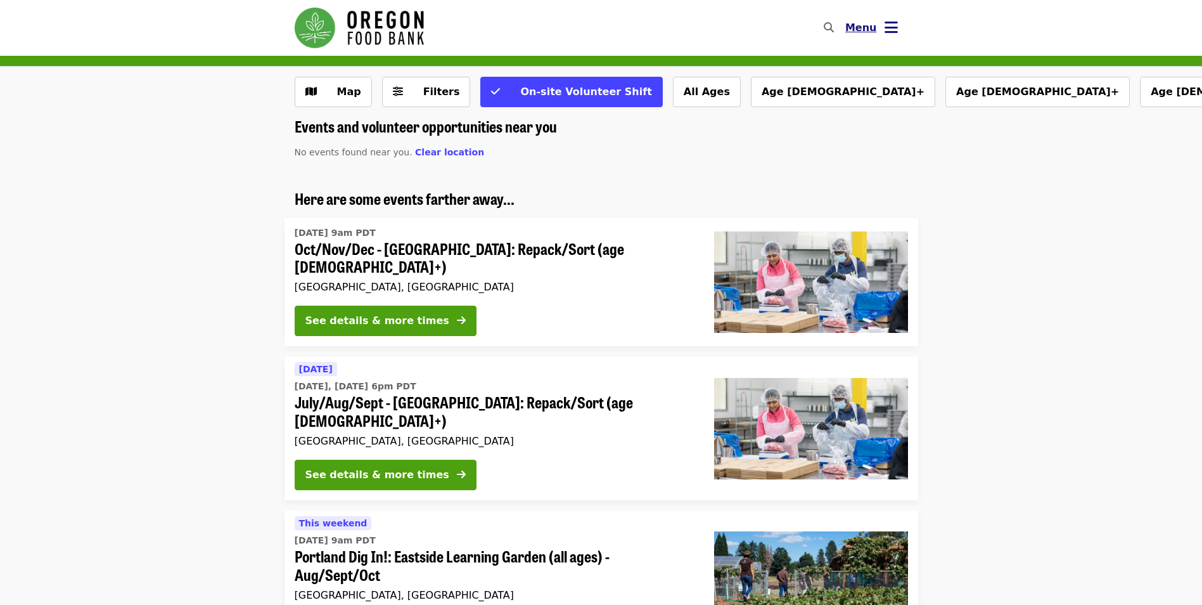
click at [891, 29] on icon "bars icon" at bounding box center [891, 27] width 13 height 18
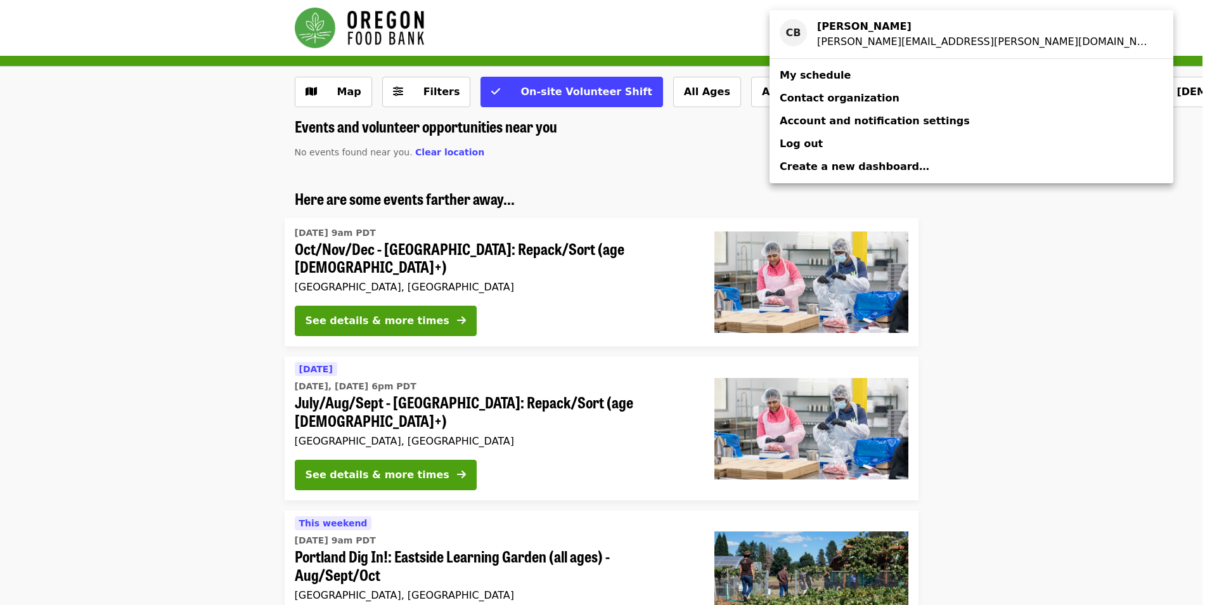
click at [830, 73] on span "My schedule" at bounding box center [814, 75] width 71 height 12
